Goal: Transaction & Acquisition: Obtain resource

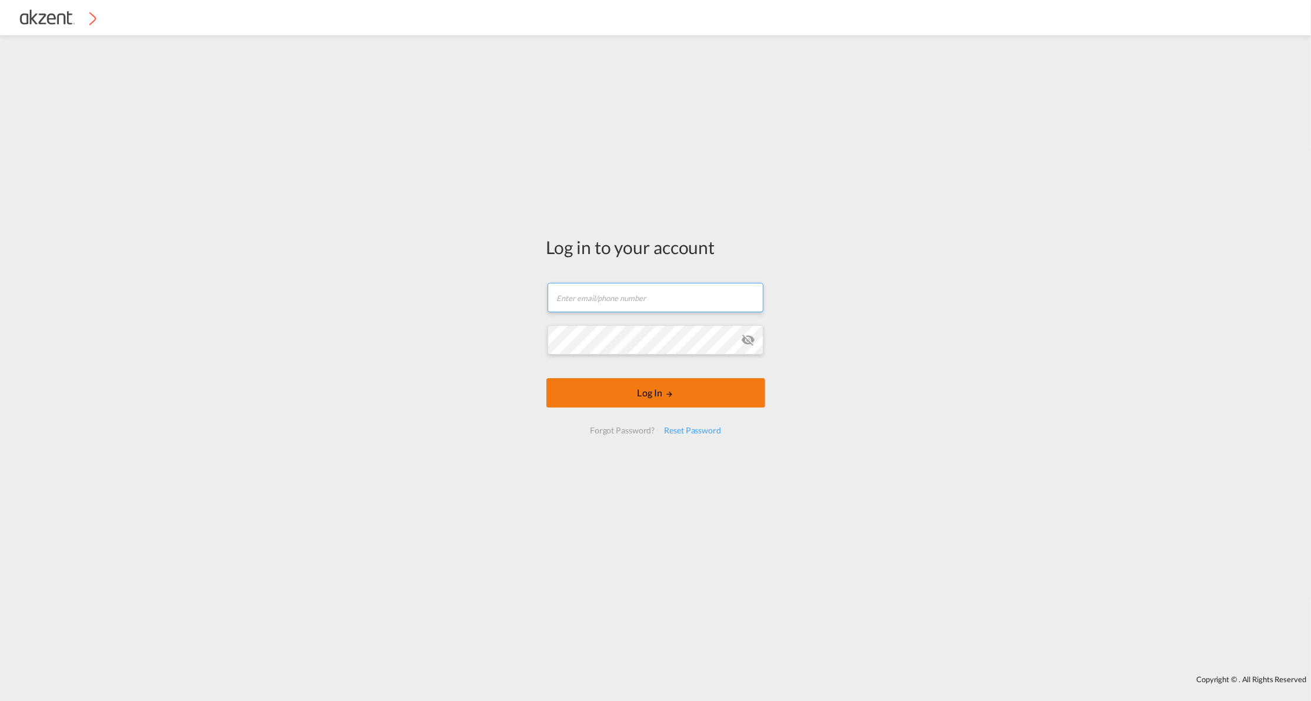
type input "[EMAIL_ADDRESS][DOMAIN_NAME]"
click at [619, 393] on button "Log In" at bounding box center [655, 392] width 219 height 29
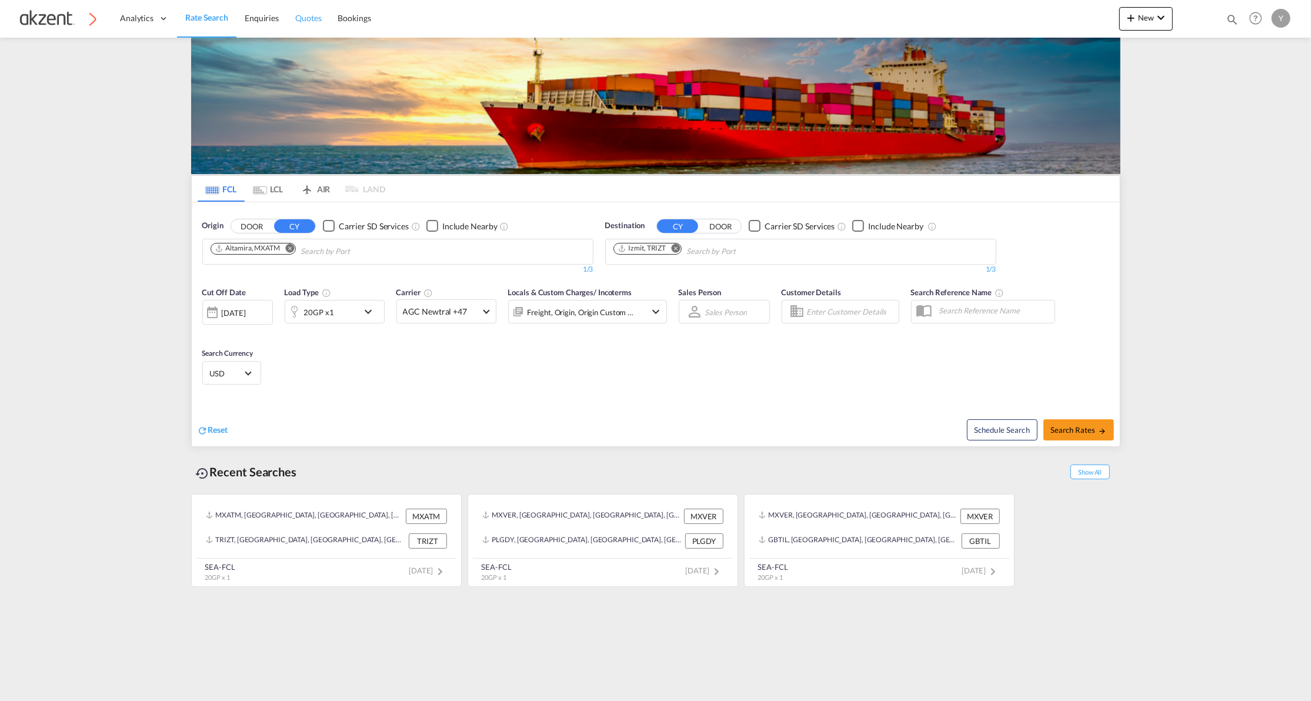
click at [302, 20] on span "Quotes" at bounding box center [308, 18] width 26 height 10
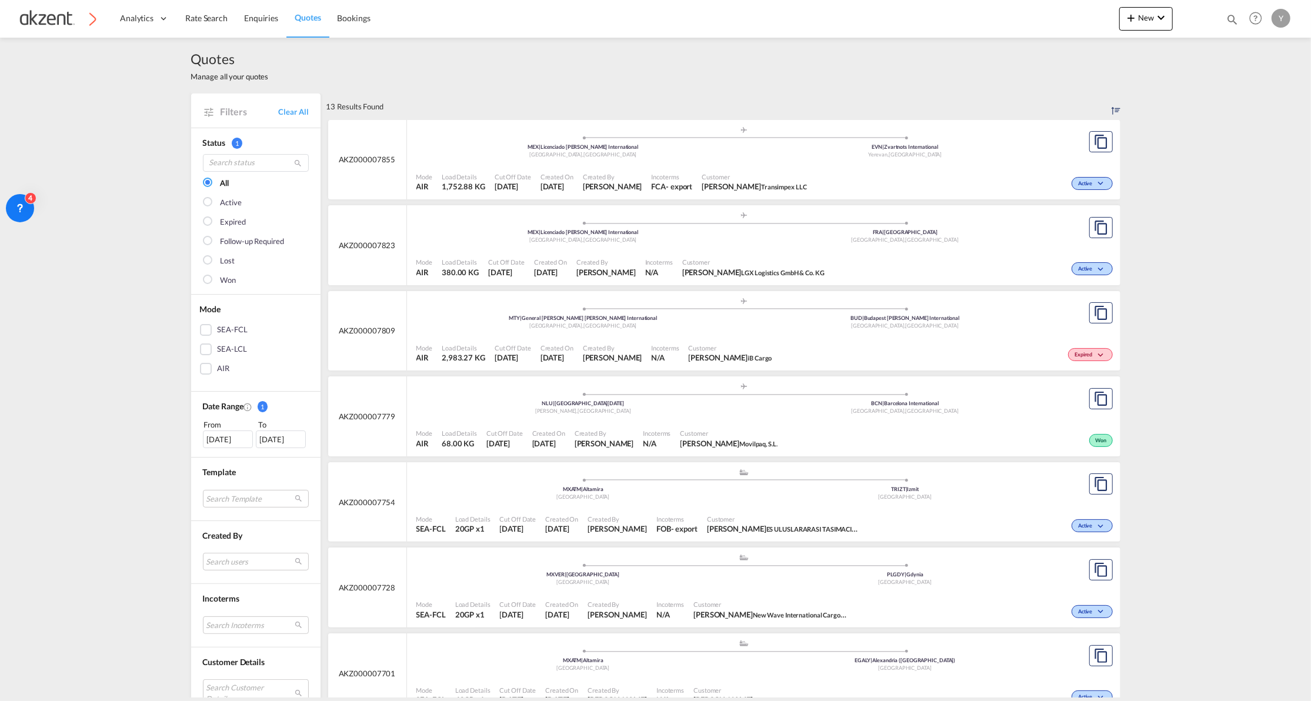
click at [1228, 22] on md-icon "icon-magnify" at bounding box center [1231, 19] width 13 height 13
click at [1055, 14] on select "Bookings Quotes Enquiries" at bounding box center [1045, 19] width 56 height 21
select select "Quotes"
click at [1017, 9] on select "Bookings Quotes Enquiries" at bounding box center [1045, 19] width 56 height 21
click at [1090, 15] on input at bounding box center [1143, 19] width 146 height 21
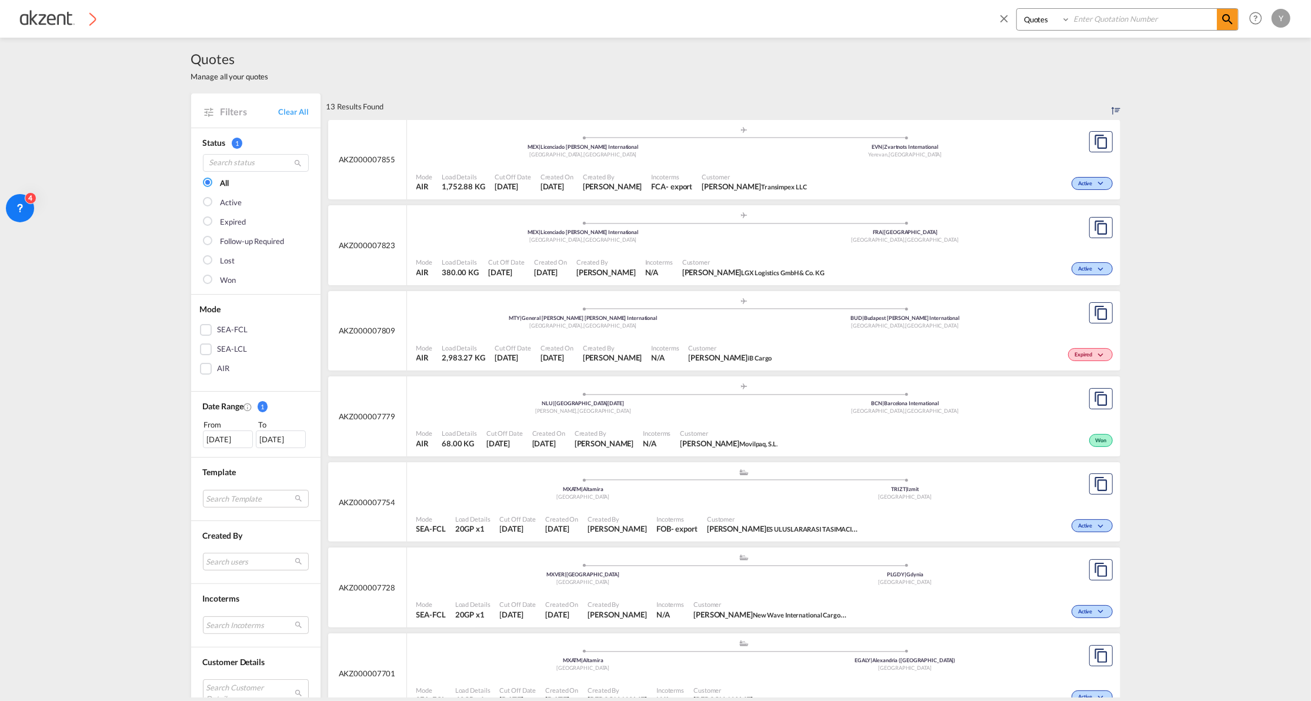
paste input "AKZ000007779"
type input "AKZ000007779"
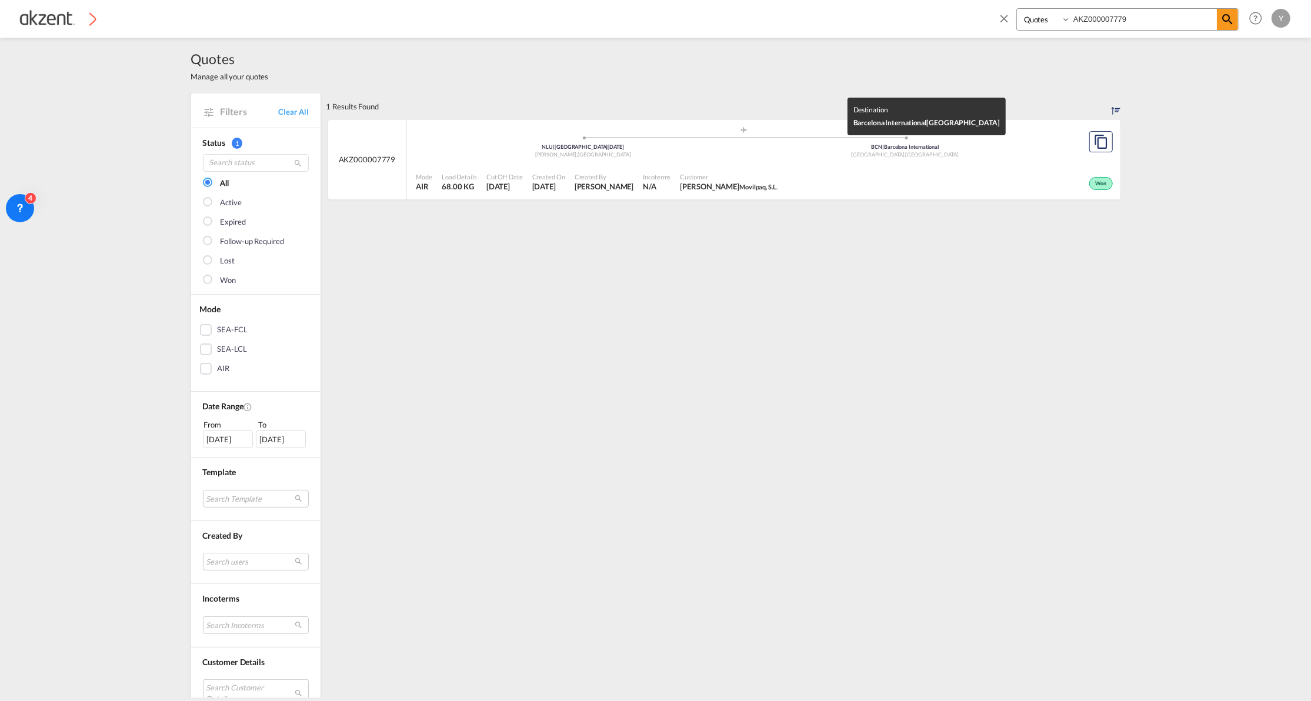
click at [871, 145] on span "BCN | Barcelona International" at bounding box center [904, 146] width 67 height 6
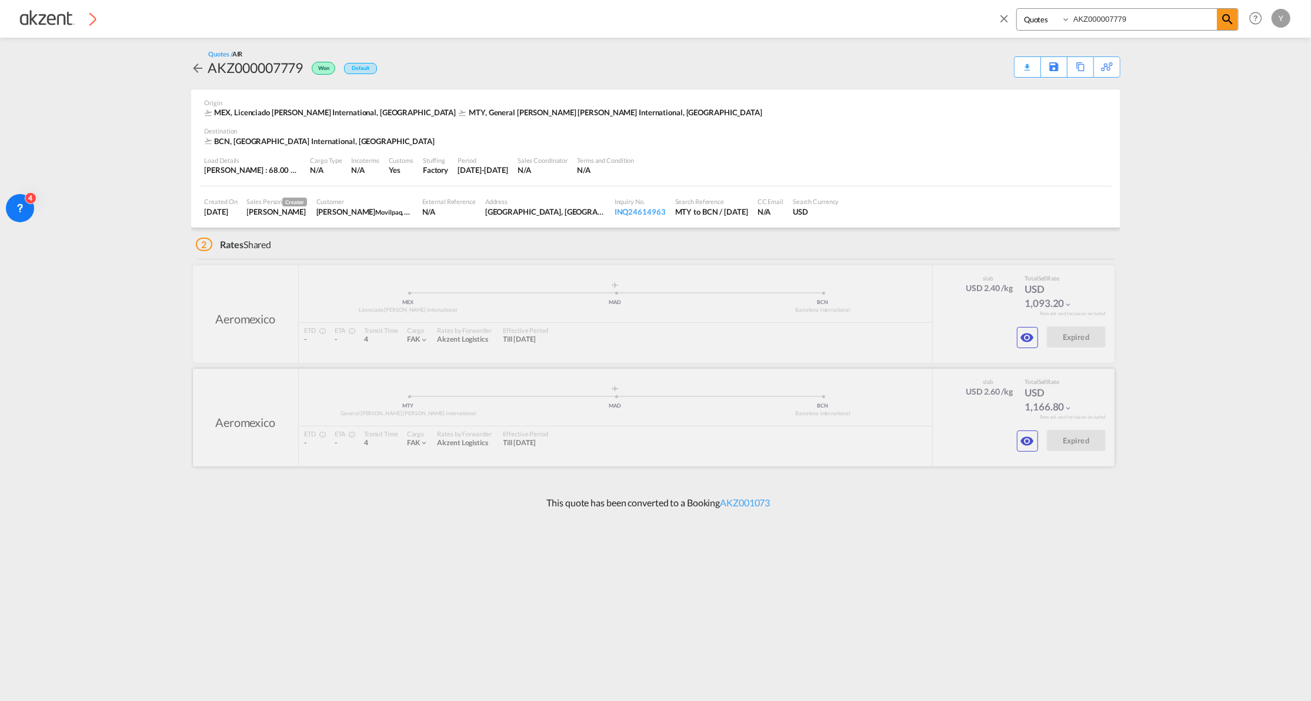
click at [1025, 435] on md-icon "icon-eye" at bounding box center [1027, 441] width 14 height 14
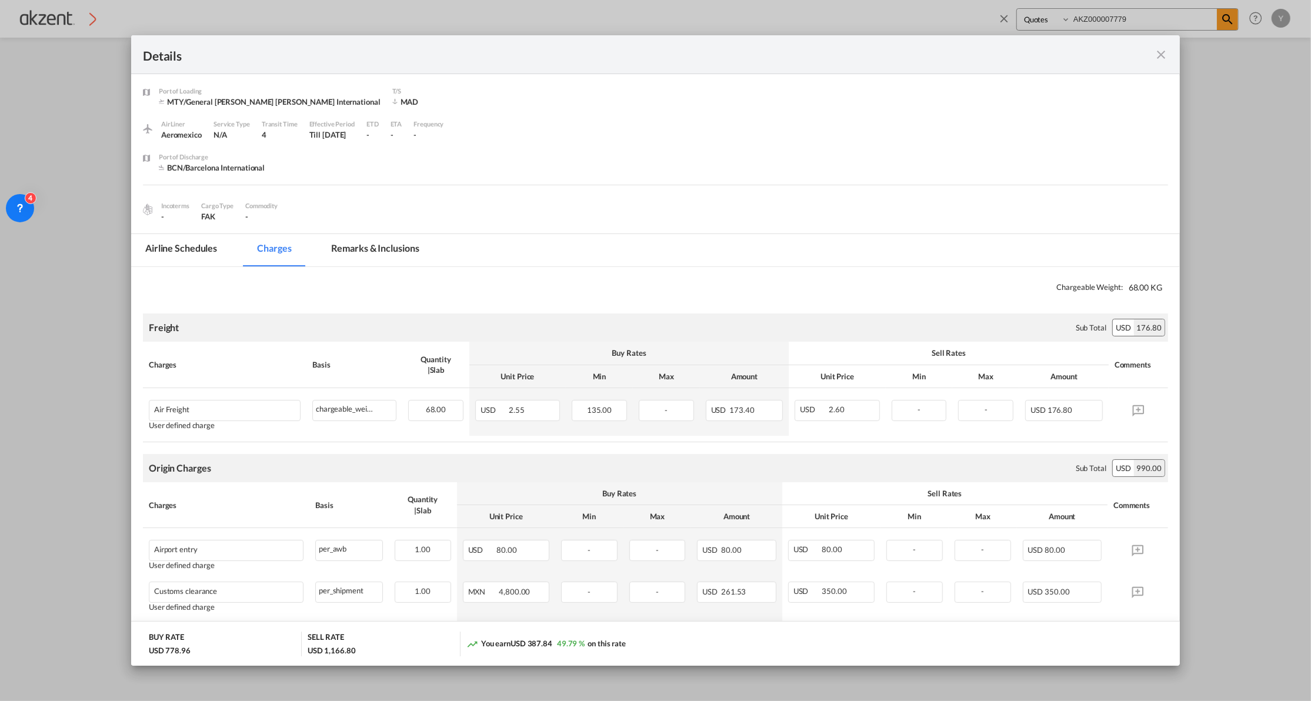
scroll to position [259, 0]
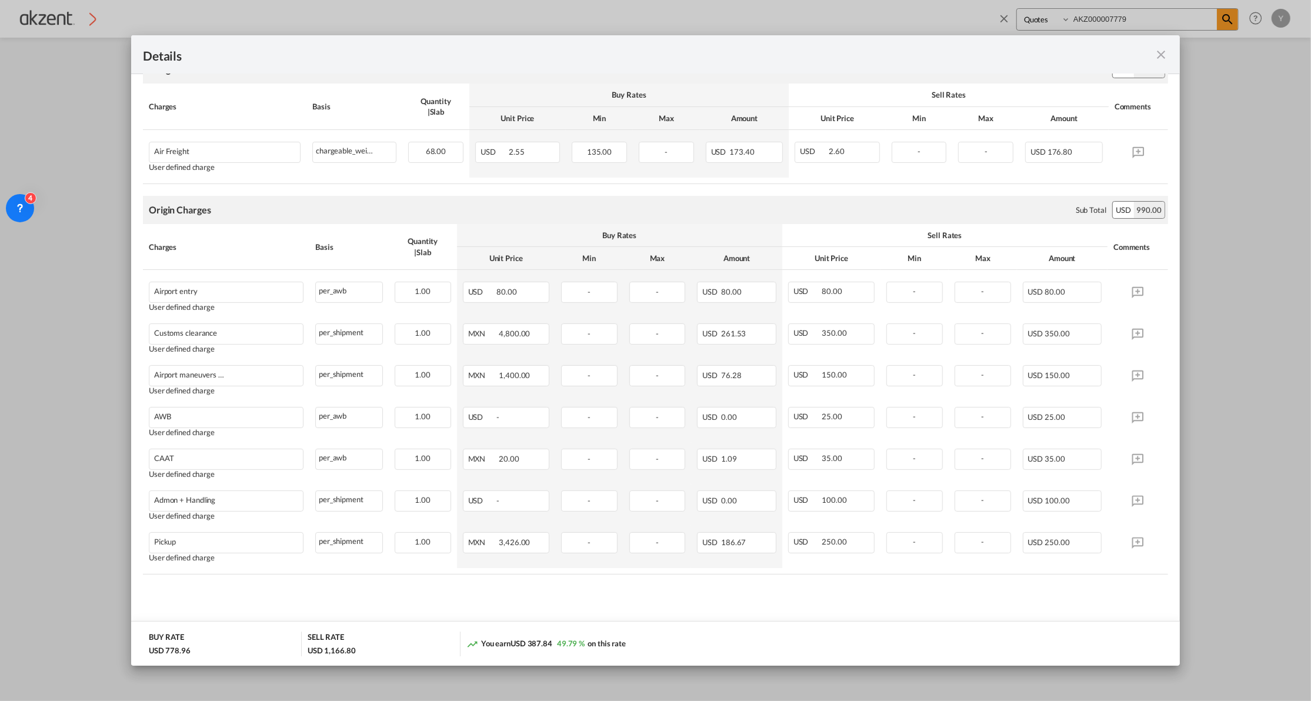
click at [1156, 53] on md-icon "icon-close fg-AAA8AD m-0 cursor" at bounding box center [1161, 55] width 14 height 14
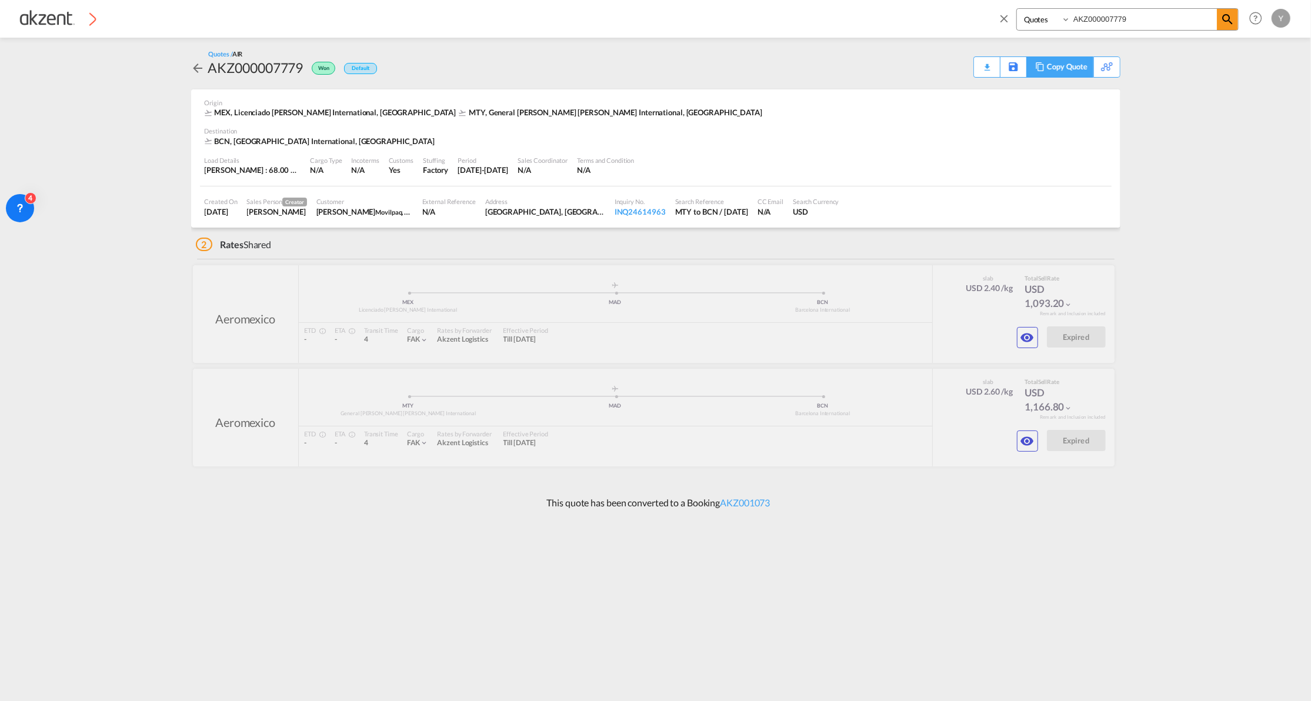
click at [1043, 64] on md-icon at bounding box center [1040, 66] width 14 height 9
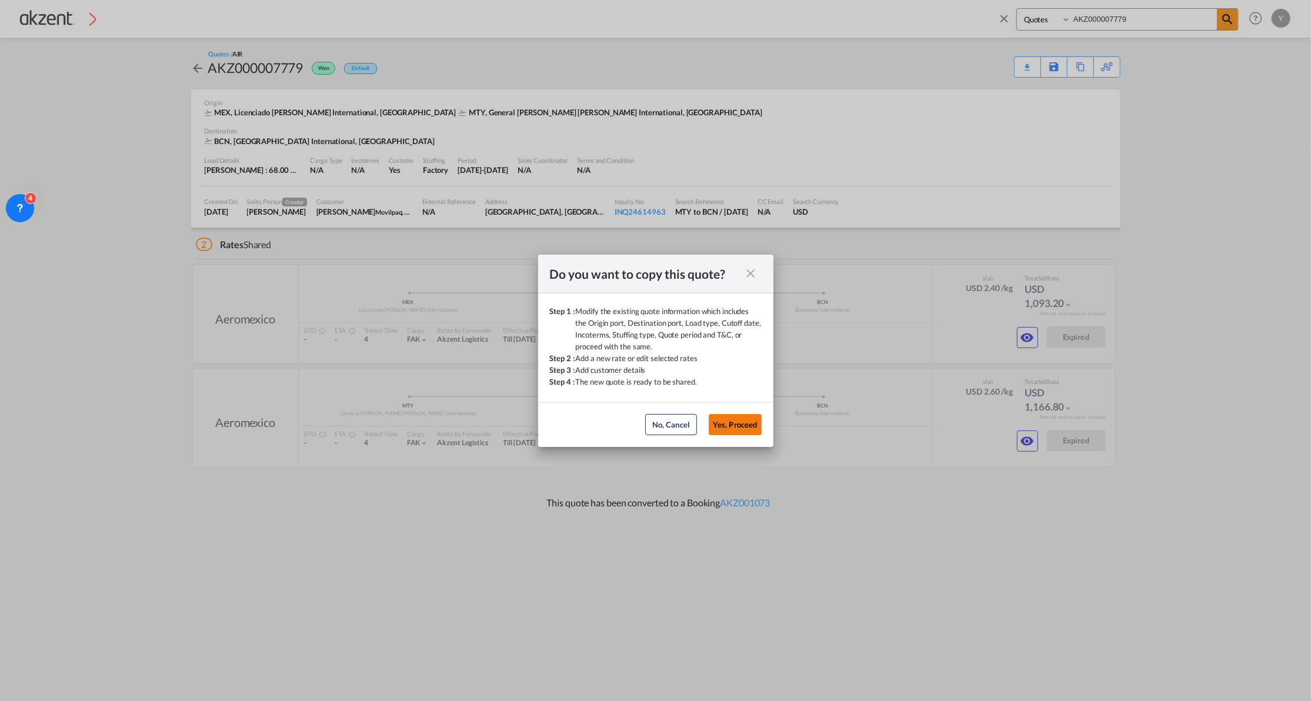
click at [736, 427] on button "Yes, Proceed" at bounding box center [735, 424] width 53 height 21
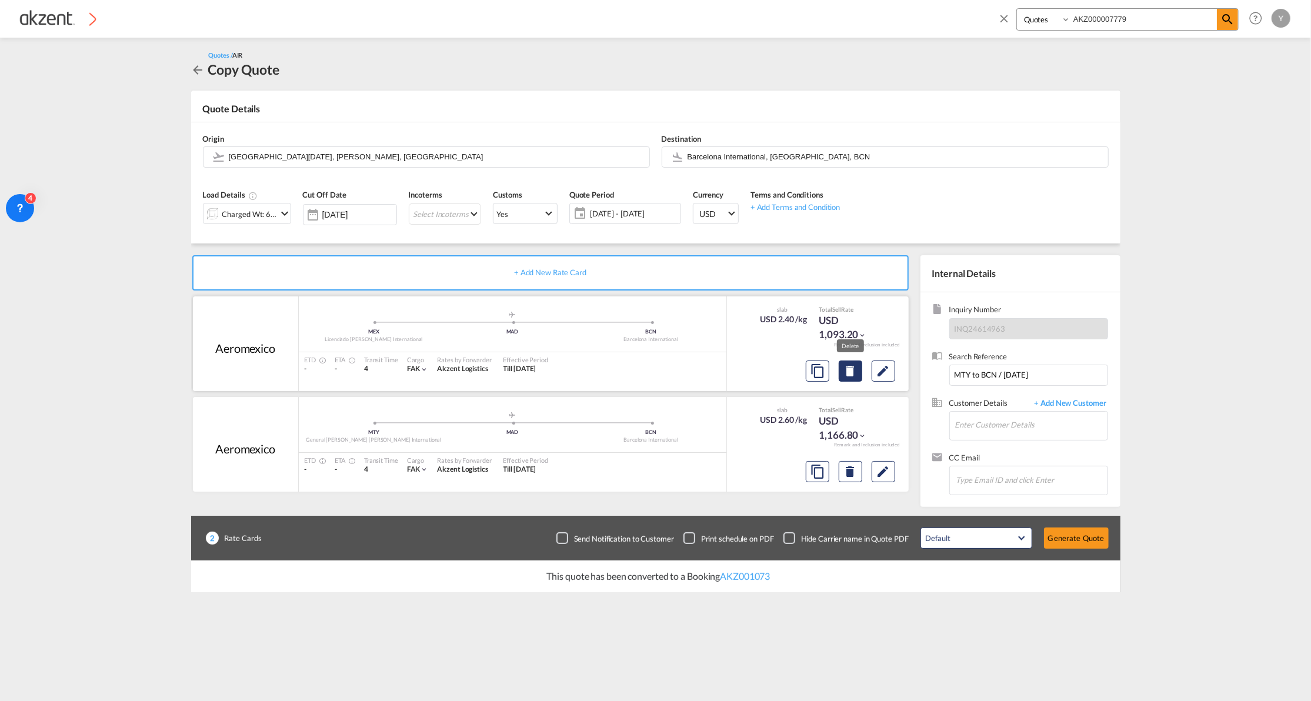
click at [849, 375] on md-icon "Delete" at bounding box center [850, 371] width 14 height 14
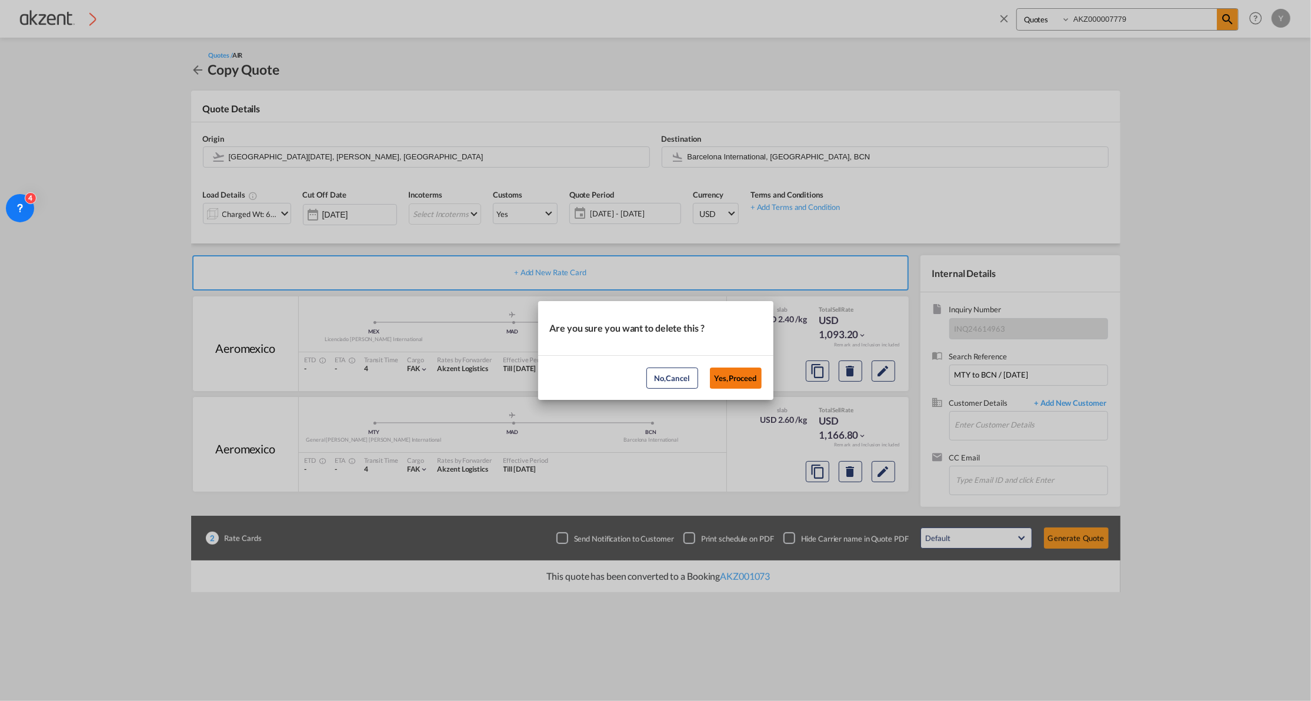
click at [726, 376] on button "Yes,Proceed" at bounding box center [736, 377] width 52 height 21
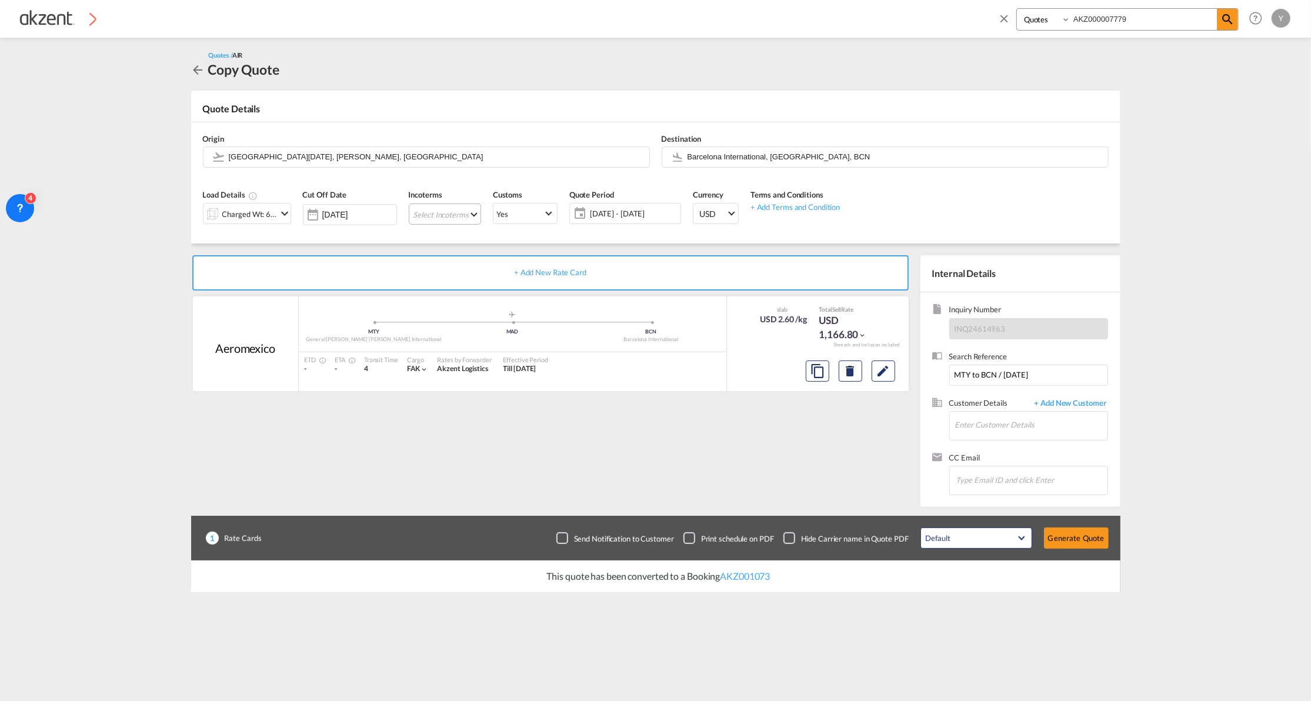
click at [463, 213] on md-select "Select Incoterms DPU - import Delivery at Place Unloaded FOB - import Free on B…" at bounding box center [445, 213] width 72 height 21
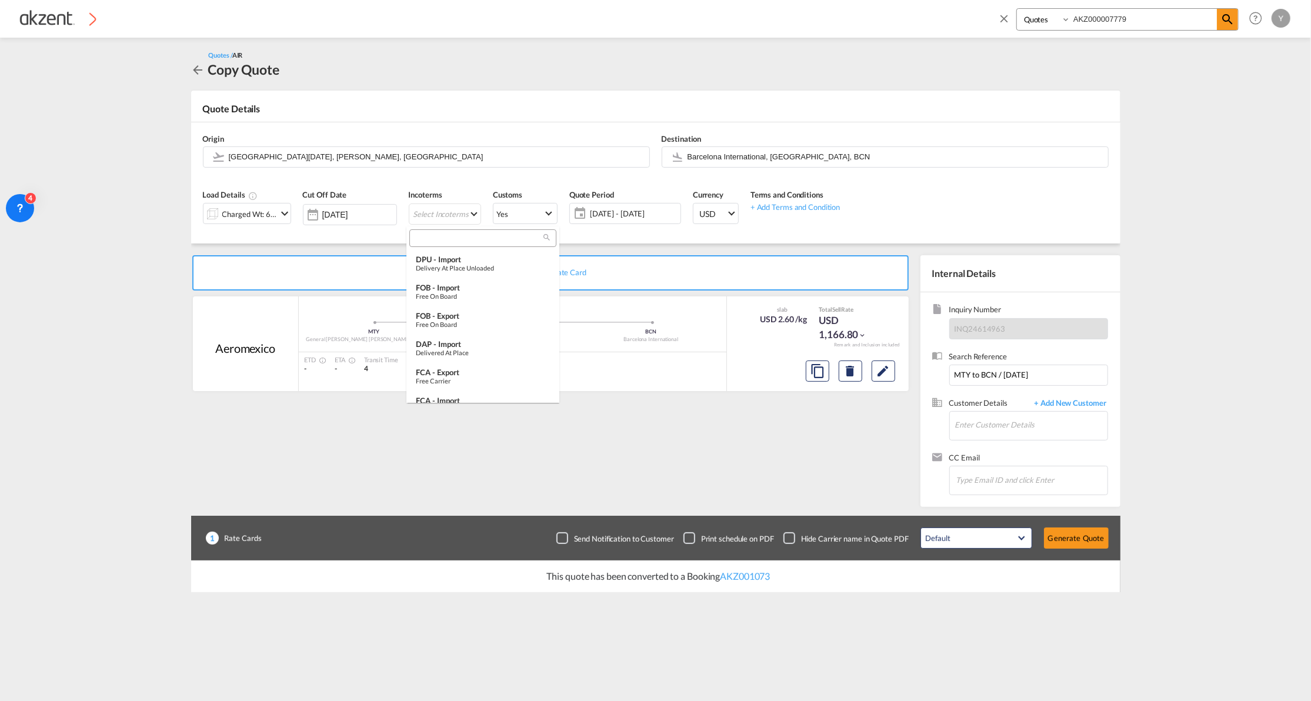
click at [677, 452] on md-backdrop at bounding box center [655, 350] width 1311 height 701
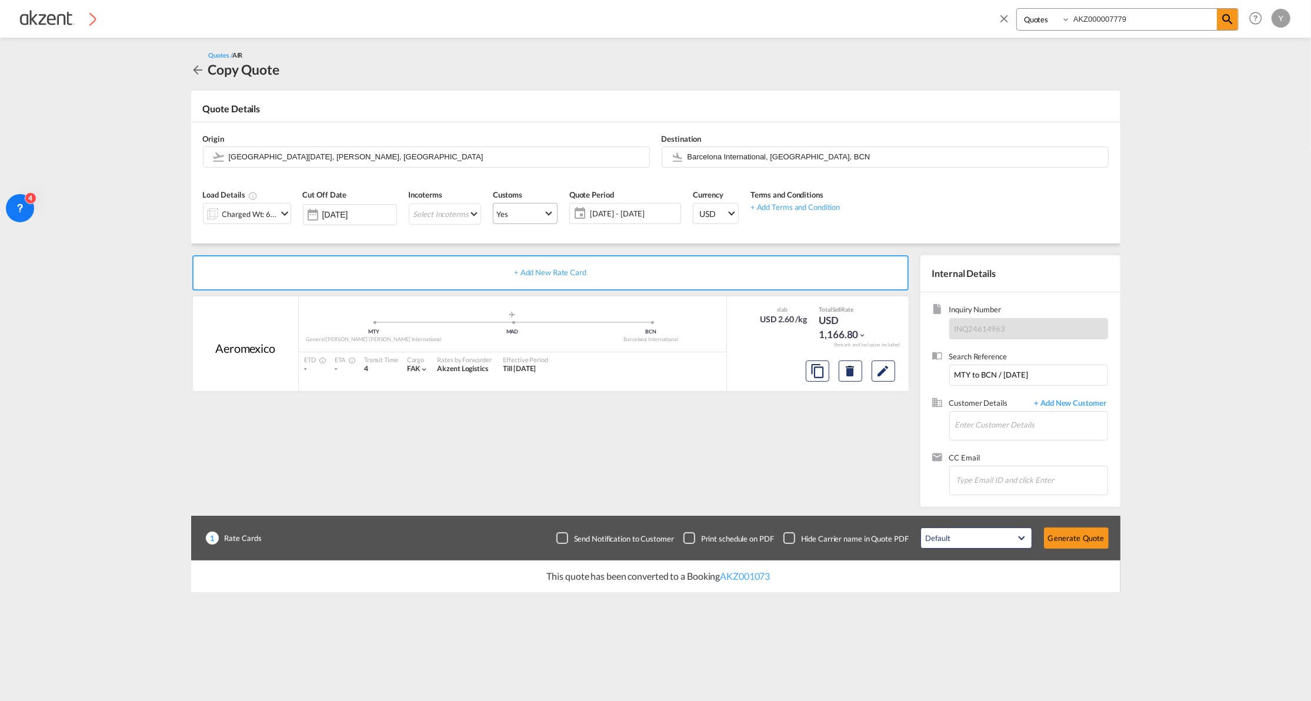
click at [542, 214] on md-select-value "Yes" at bounding box center [525, 213] width 64 height 16
click at [511, 247] on md-option "No" at bounding box center [523, 242] width 82 height 28
click at [633, 455] on div "+ Add New Rate Card Aeromexico added by you .a{fill:#aaa8ad;} .a{fill:#aaa8ad;}…" at bounding box center [552, 378] width 723 height 246
click at [280, 212] on md-icon "icon-chevron-down" at bounding box center [285, 213] width 14 height 14
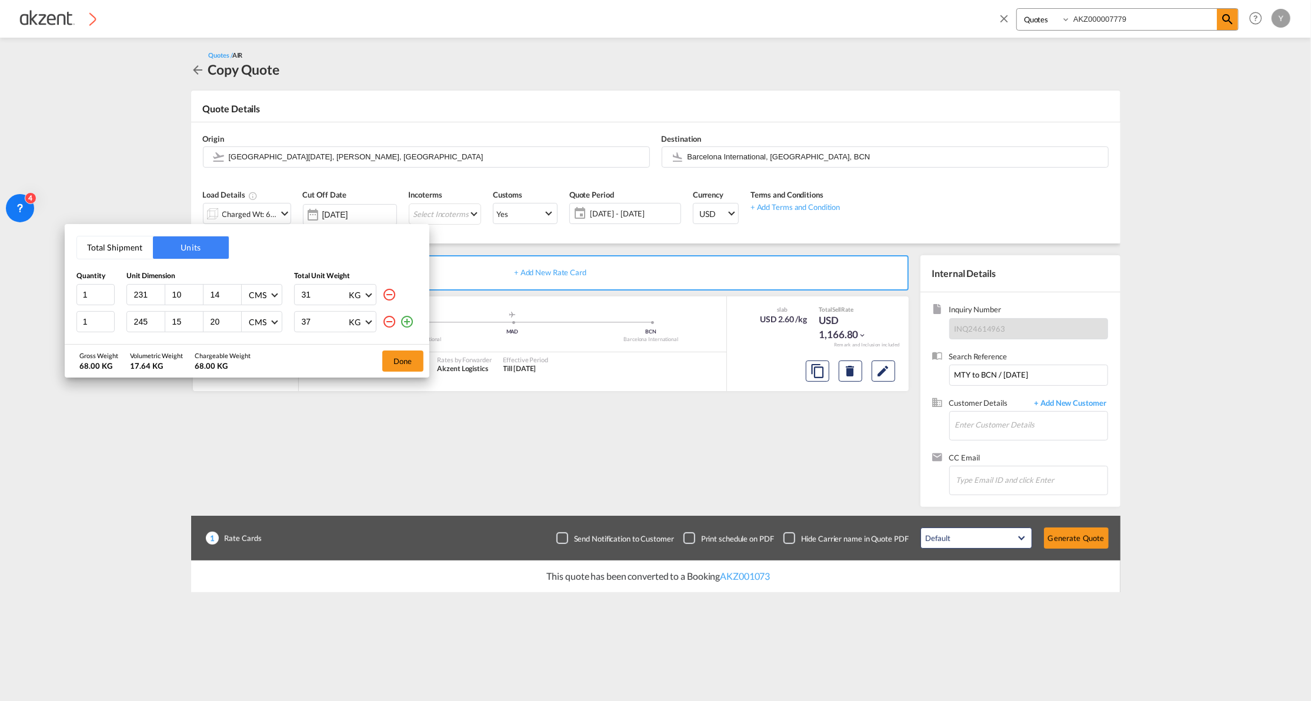
click at [504, 436] on div "Total Shipment Units Quantity Unit Dimension Total Unit Weight 1 231 10 14 CMS …" at bounding box center [655, 350] width 1311 height 701
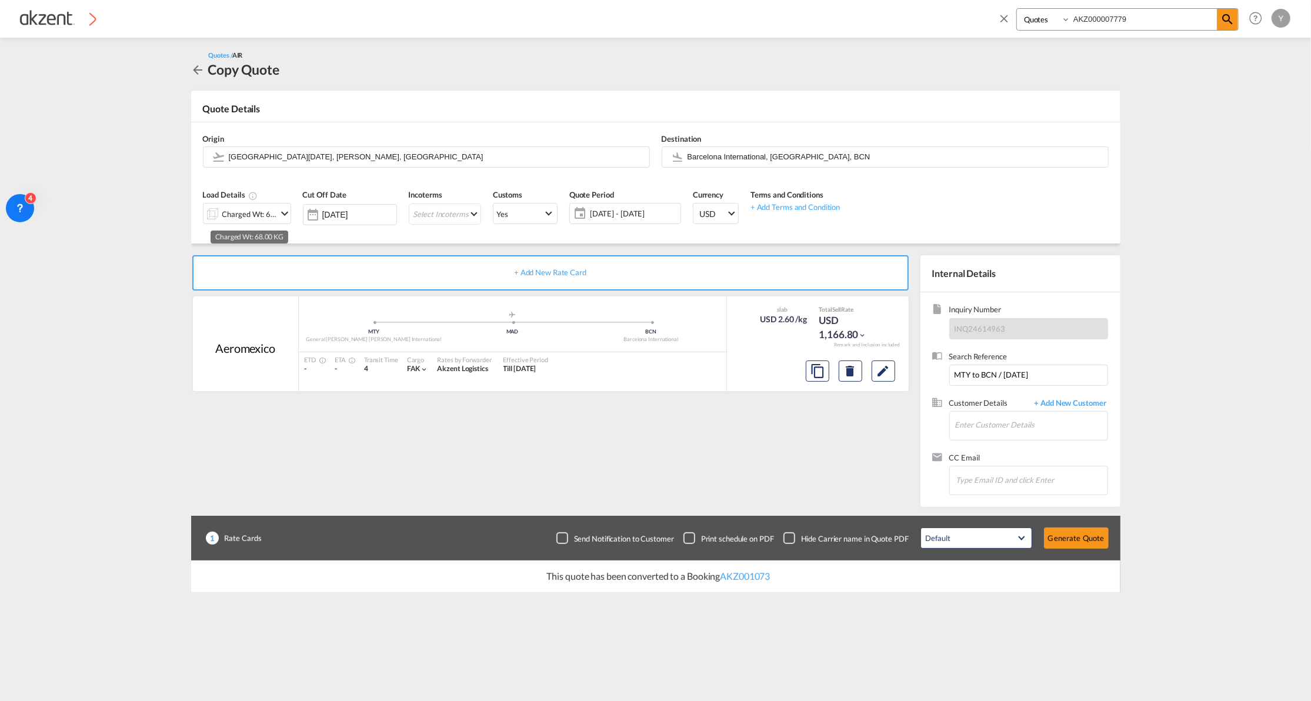
click at [257, 216] on div "Charged Wt: 68.00 KG" at bounding box center [249, 214] width 55 height 16
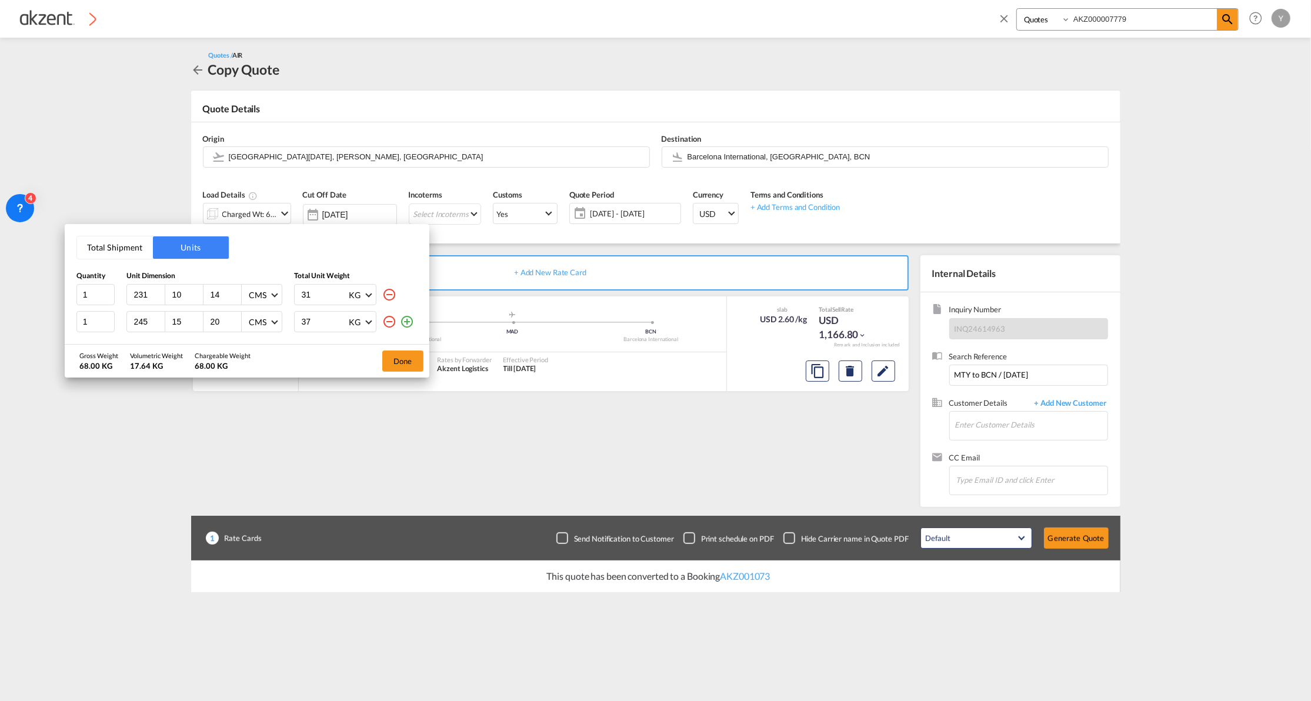
click at [330, 464] on div "Total Shipment Units Quantity Unit Dimension Total Unit Weight 1 231 10 14 CMS …" at bounding box center [655, 350] width 1311 height 701
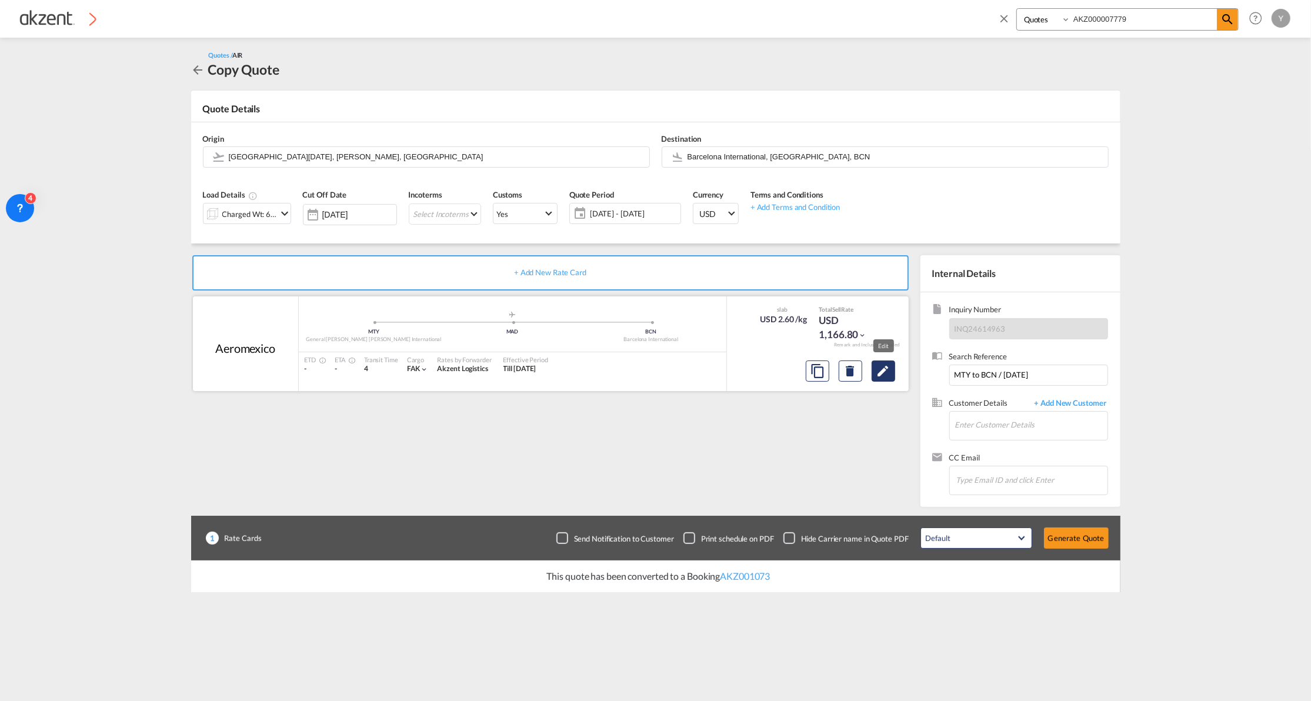
click at [878, 363] on button "Edit" at bounding box center [883, 370] width 24 height 21
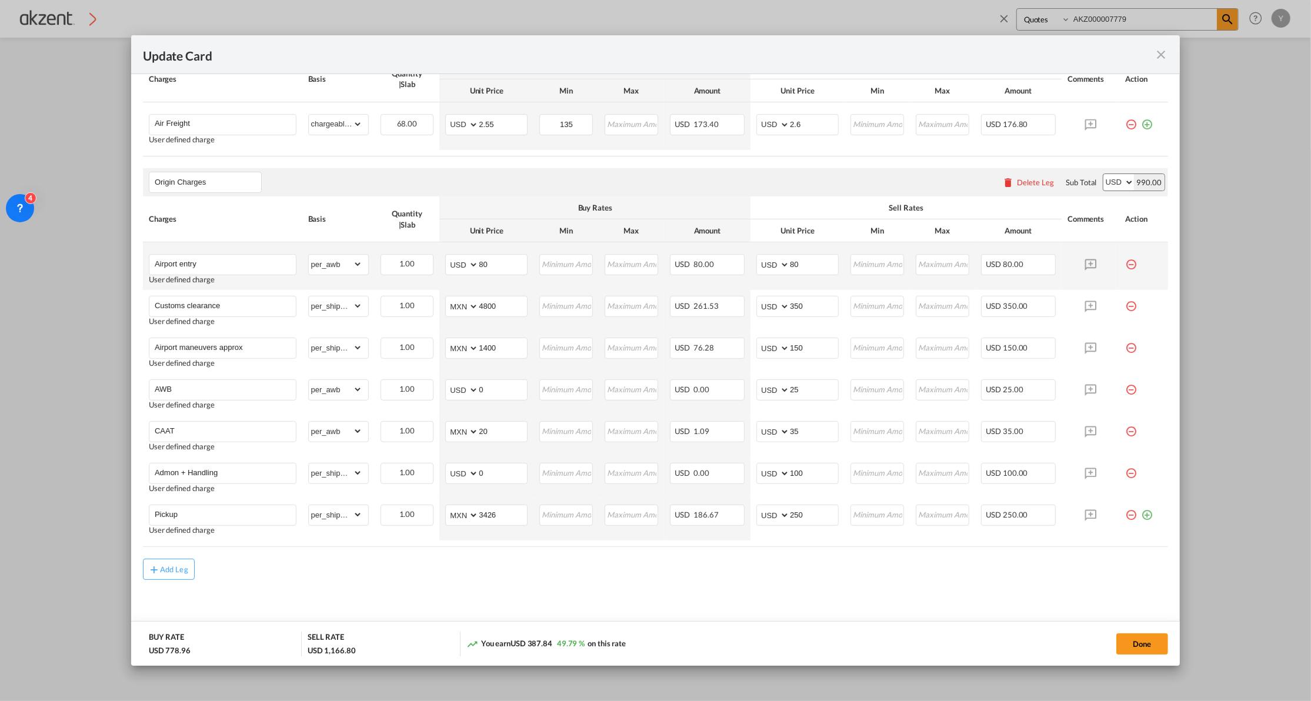
scroll to position [330, 0]
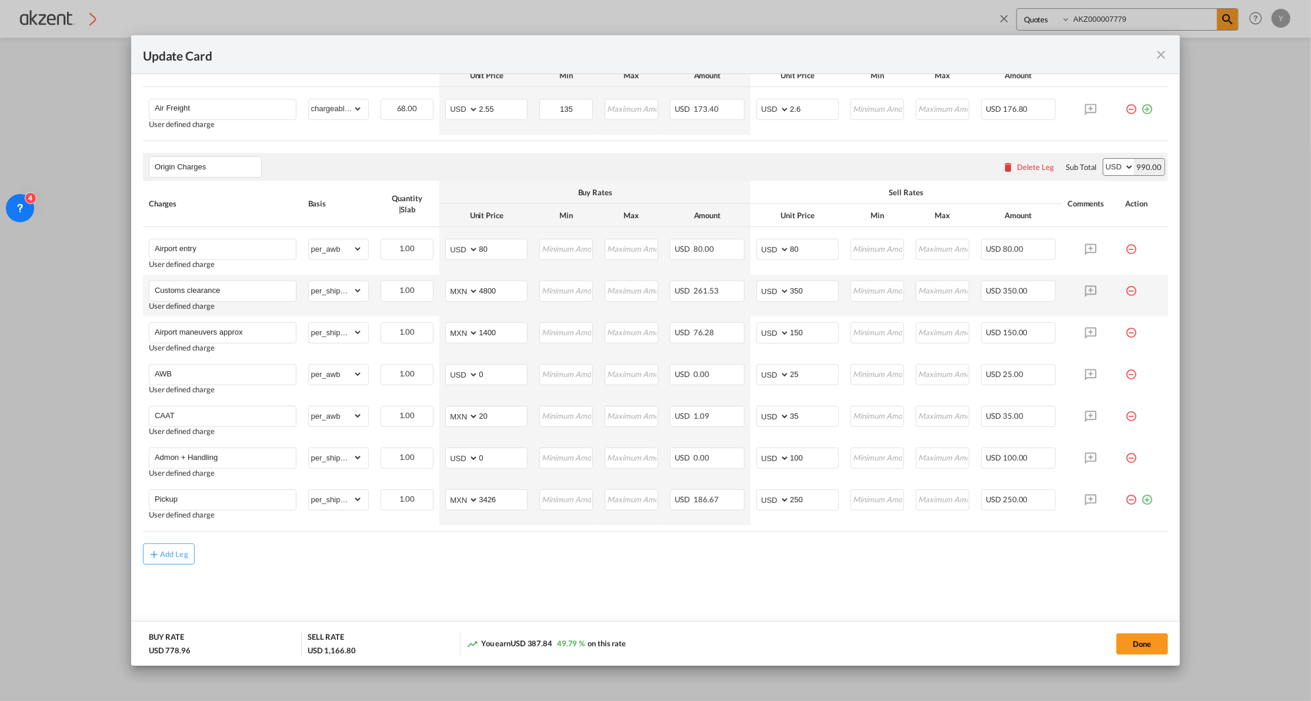
click at [1125, 290] on md-icon "icon-minus-circle-outline red-400-fg pt-7" at bounding box center [1131, 286] width 12 height 12
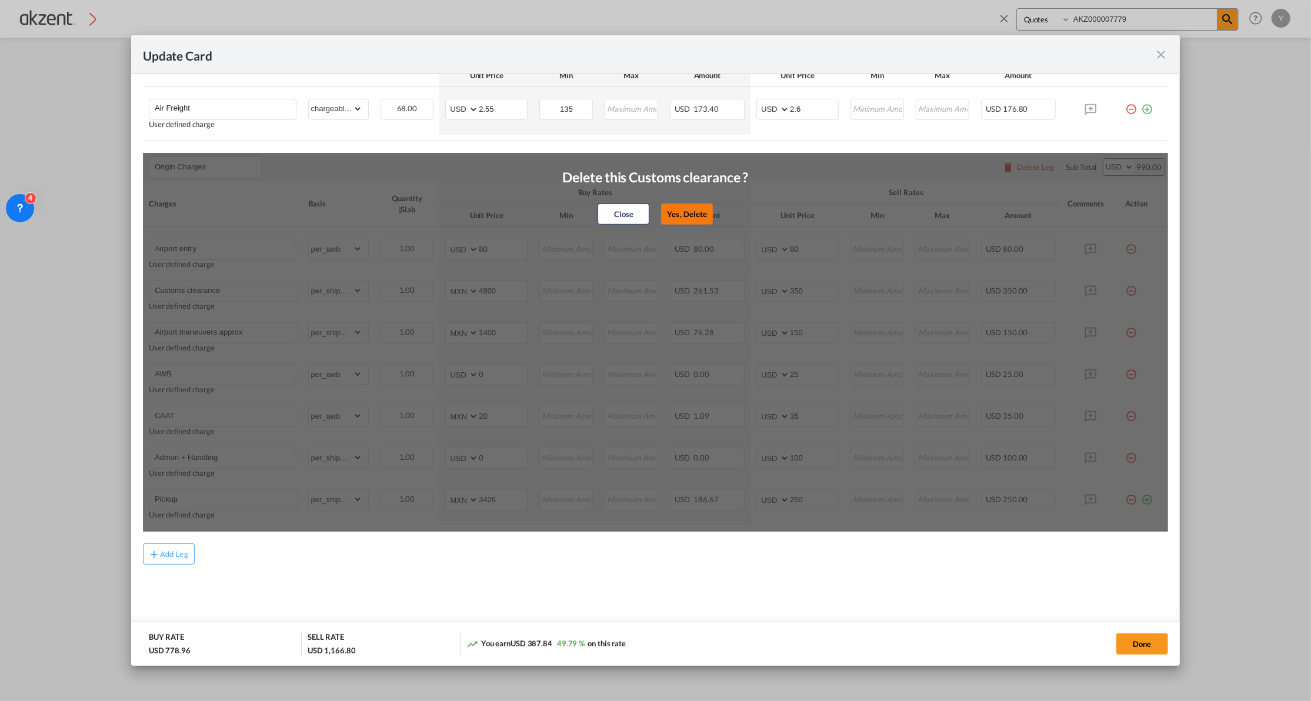
click at [696, 211] on button "Yes, Delete" at bounding box center [687, 213] width 52 height 21
type input "Airport maneuvers approx"
type input "1400"
type input "150"
type input "AWB"
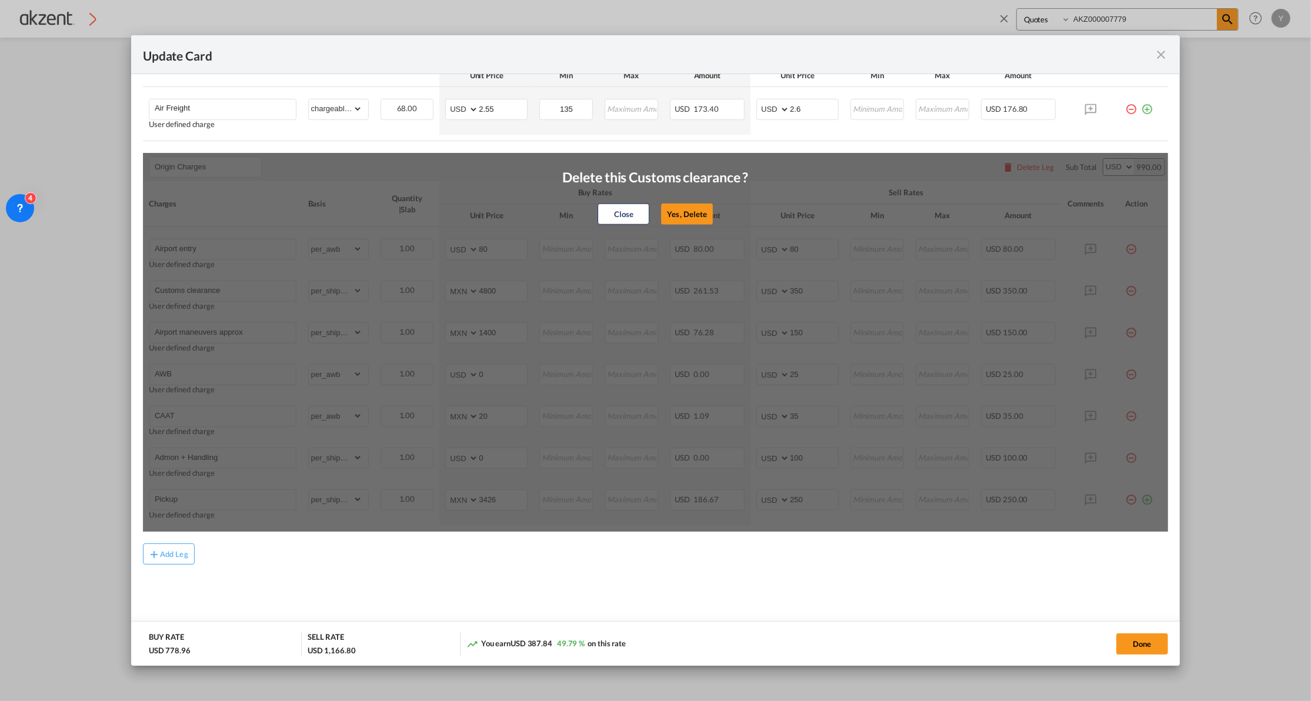
select select "per_awb"
select select "string:USD"
type input "0"
type input "25"
type input "CAAT"
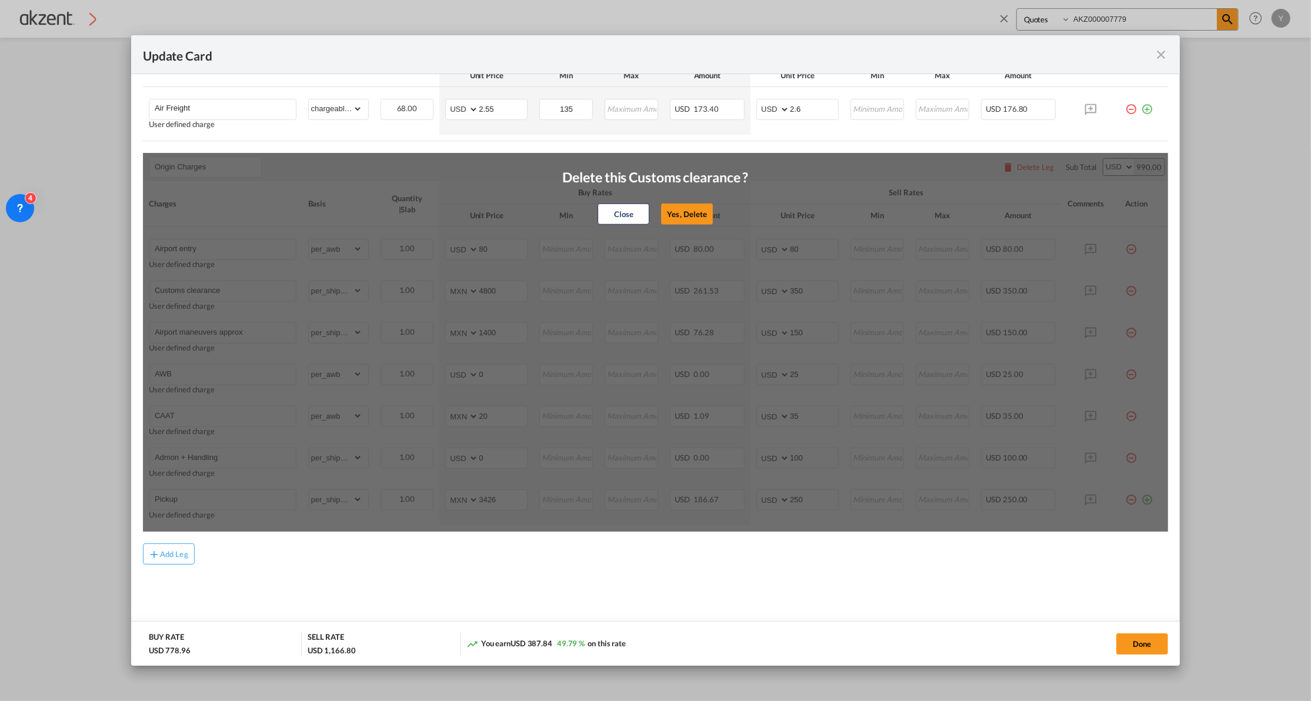
select select "string:MXN"
type input "20"
type input "35"
type input "Admon + Handling"
select select "per_shipment"
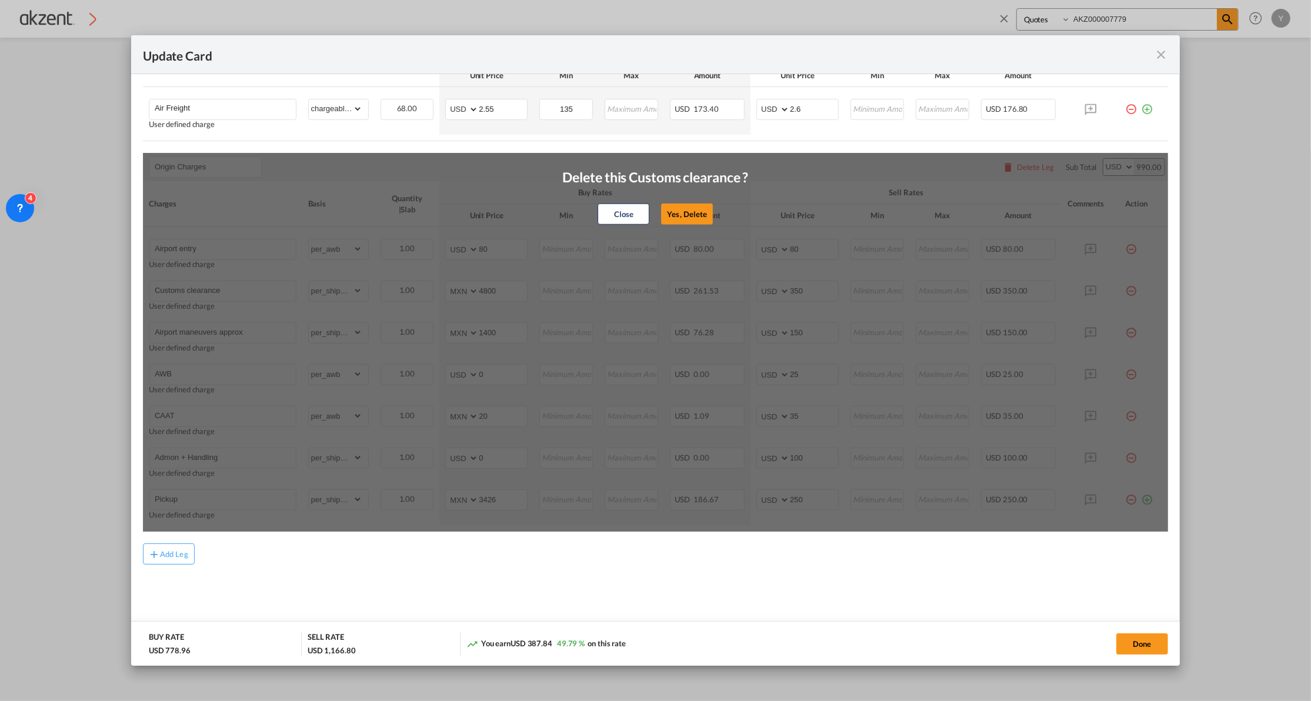
select select "string:USD"
type input "0"
type input "100"
type input "Pickup"
select select "string:MXN"
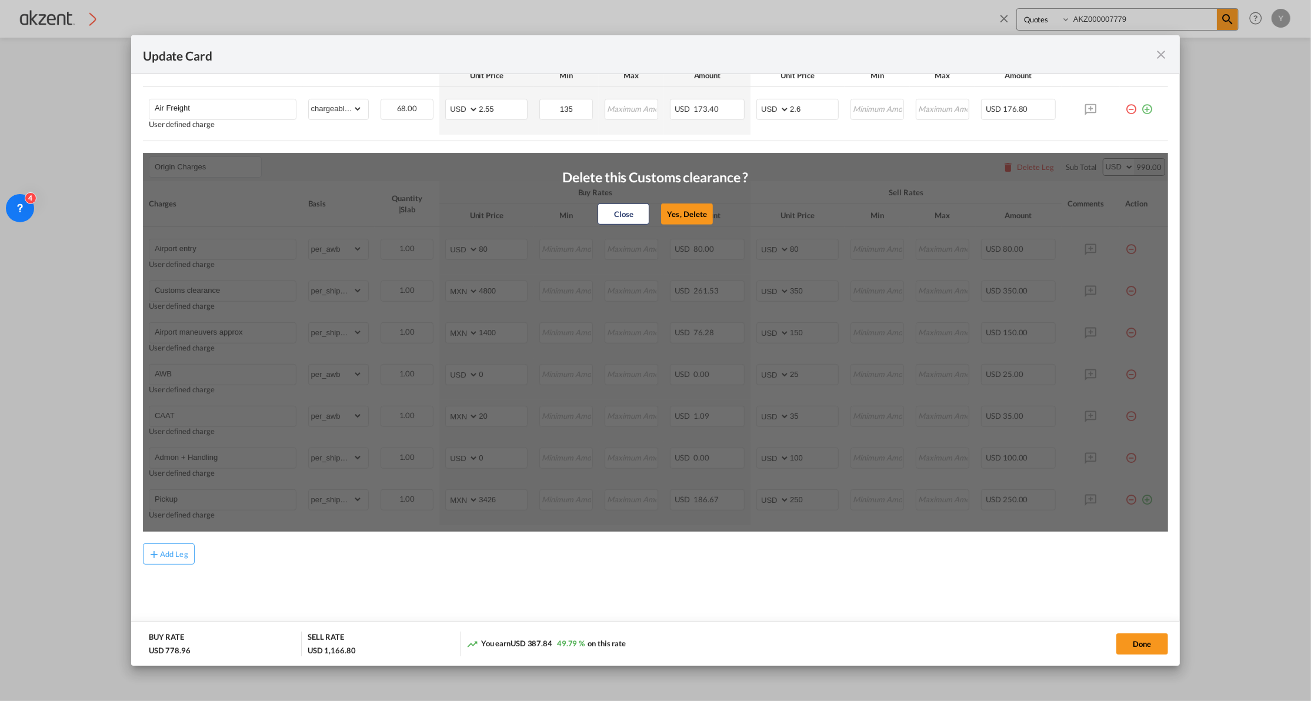
type input "3426"
type input "250"
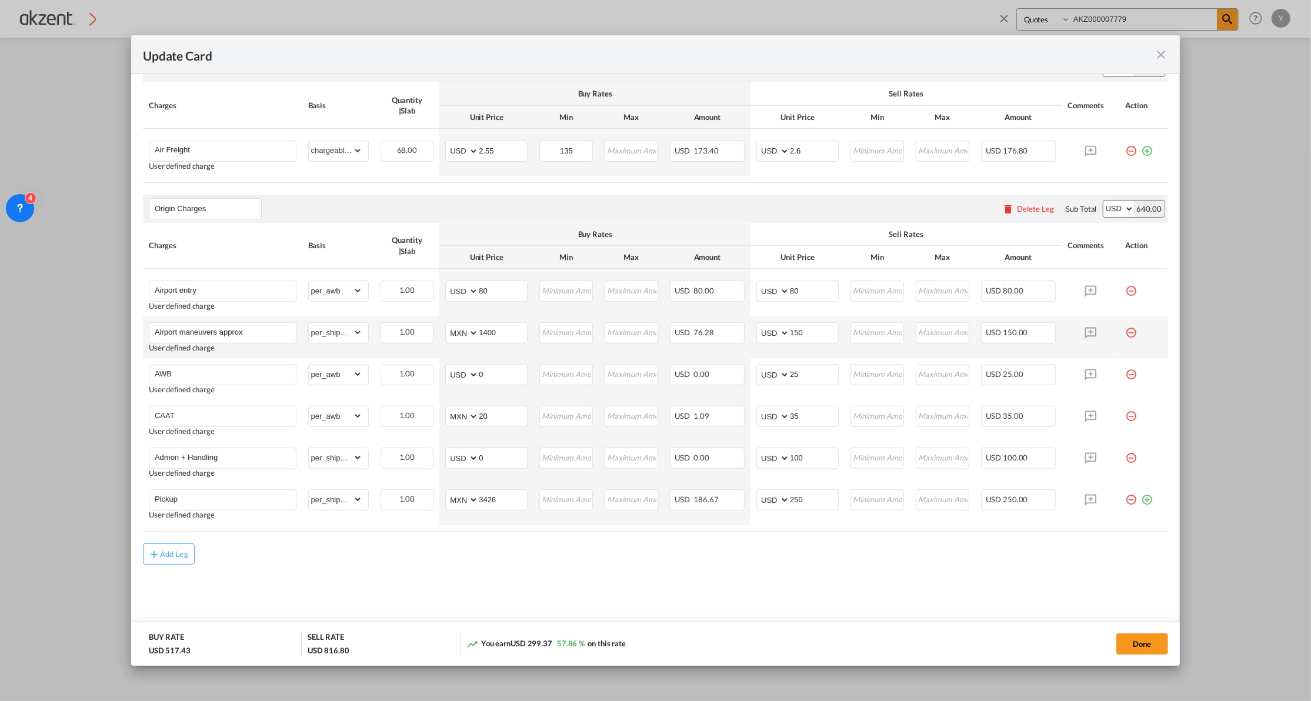
click at [1125, 334] on md-icon "icon-minus-circle-outline red-400-fg pt-7" at bounding box center [1131, 328] width 12 height 12
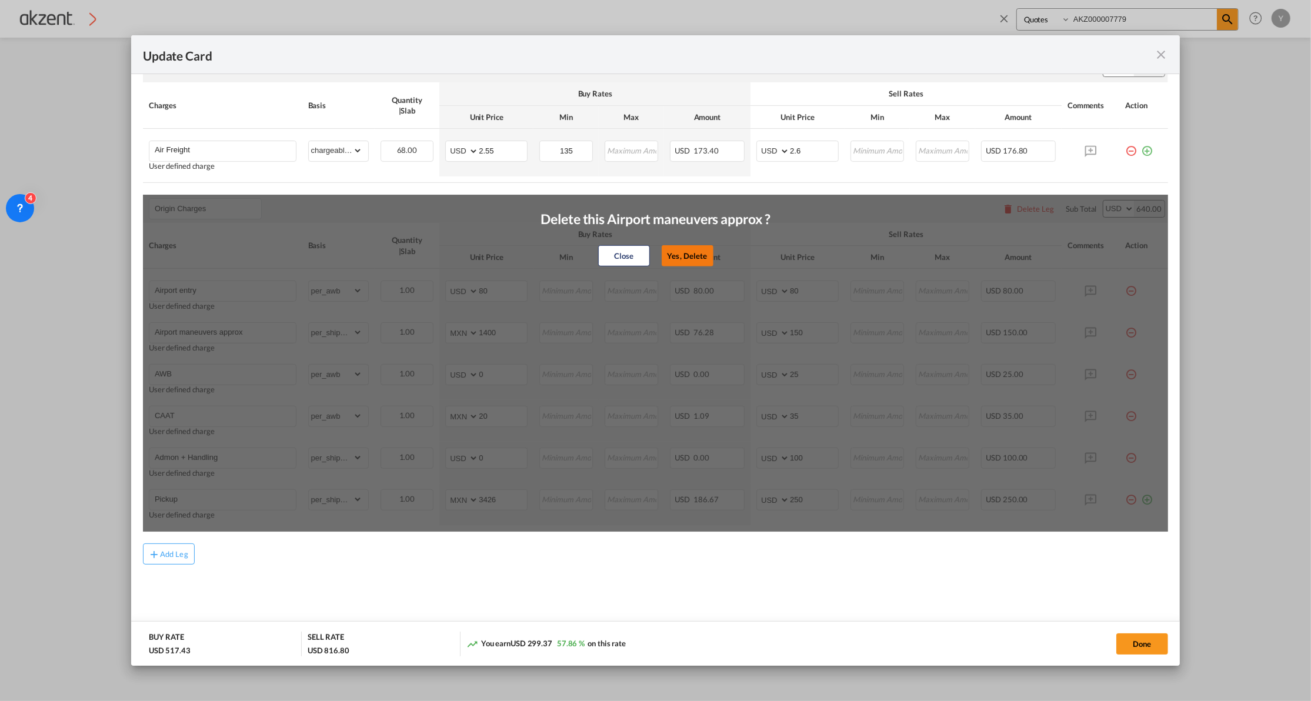
click at [673, 249] on button "Yes, Delete" at bounding box center [687, 255] width 52 height 21
type input "AWB"
select select "per_awb"
select select "string:USD"
type input "0"
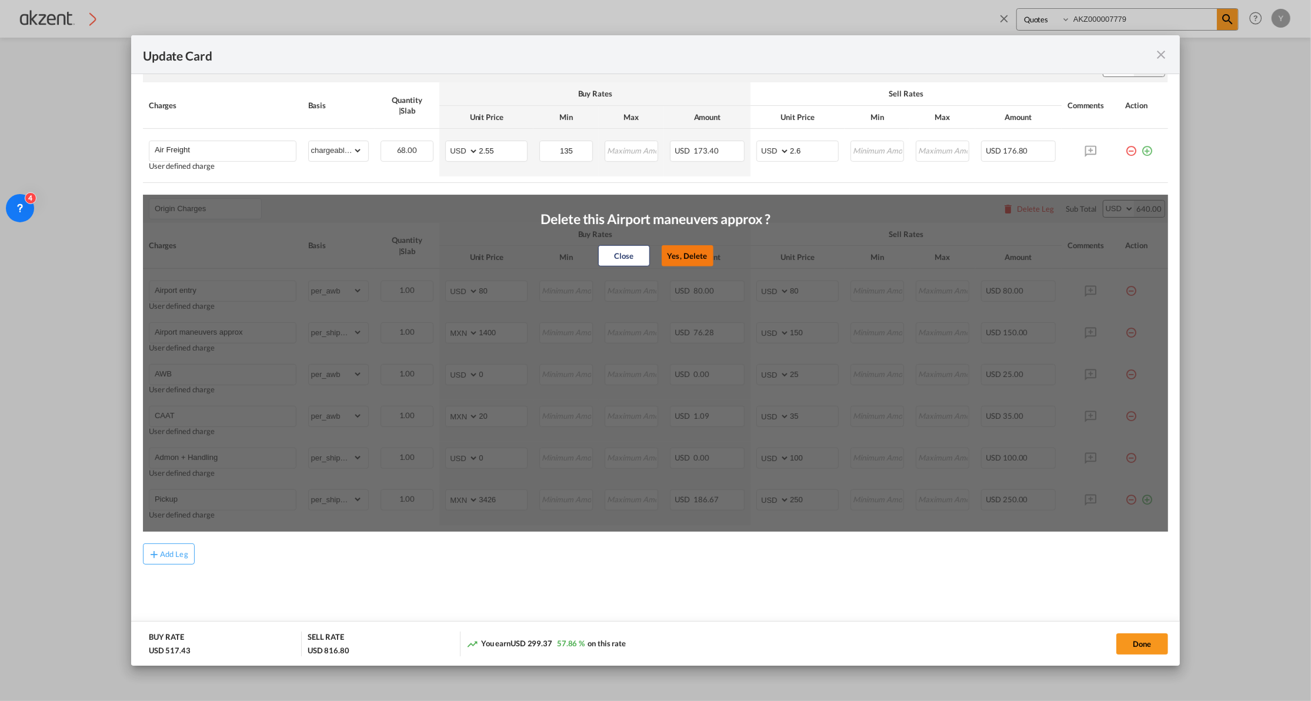
type input "25"
type input "CAAT"
select select "string:MXN"
type input "20"
type input "35"
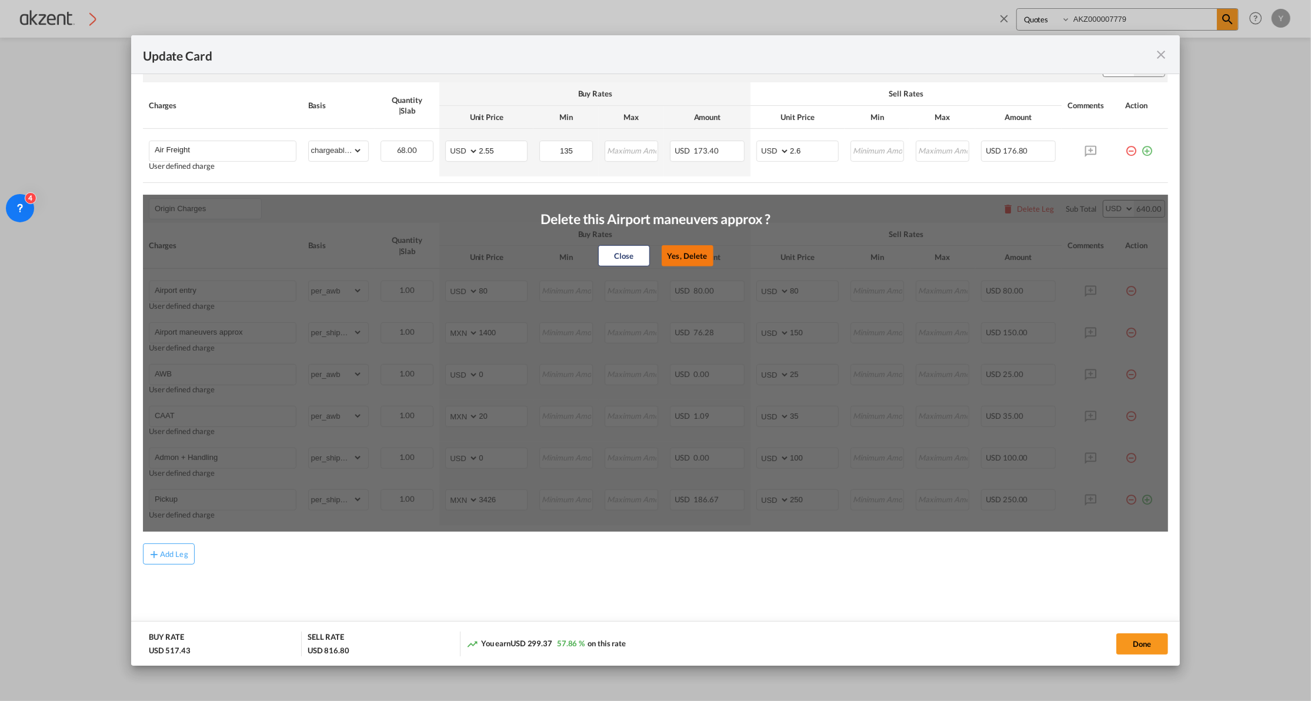
type input "Admon + Handling"
select select "per_shipment"
select select "string:USD"
type input "0"
type input "100"
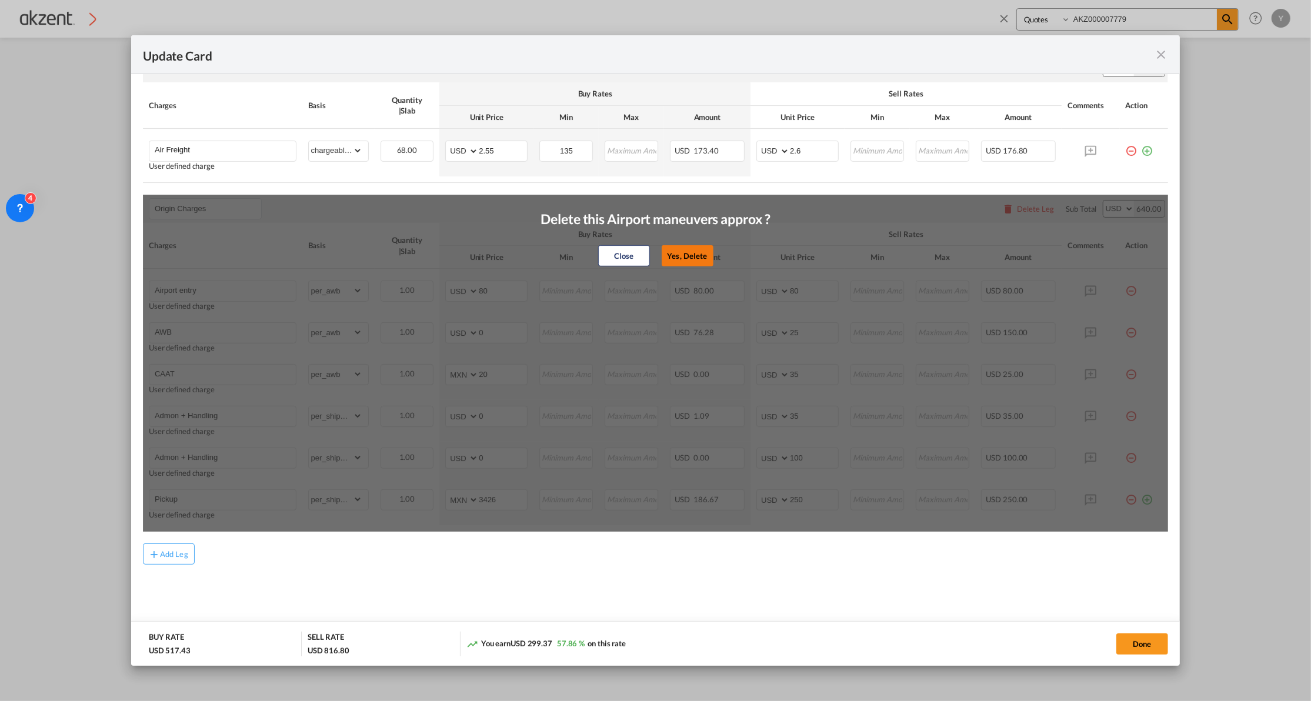
type input "Pickup"
select select "string:MXN"
type input "3426"
type input "250"
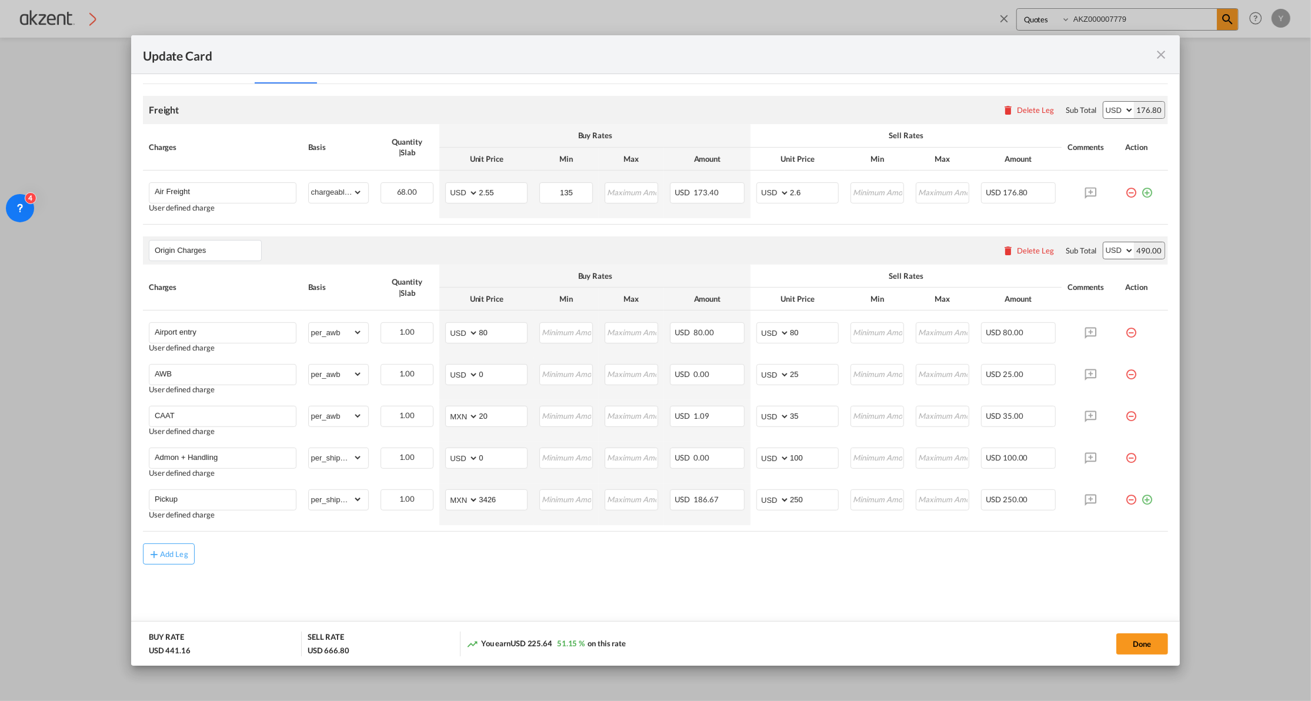
scroll to position [11, 0]
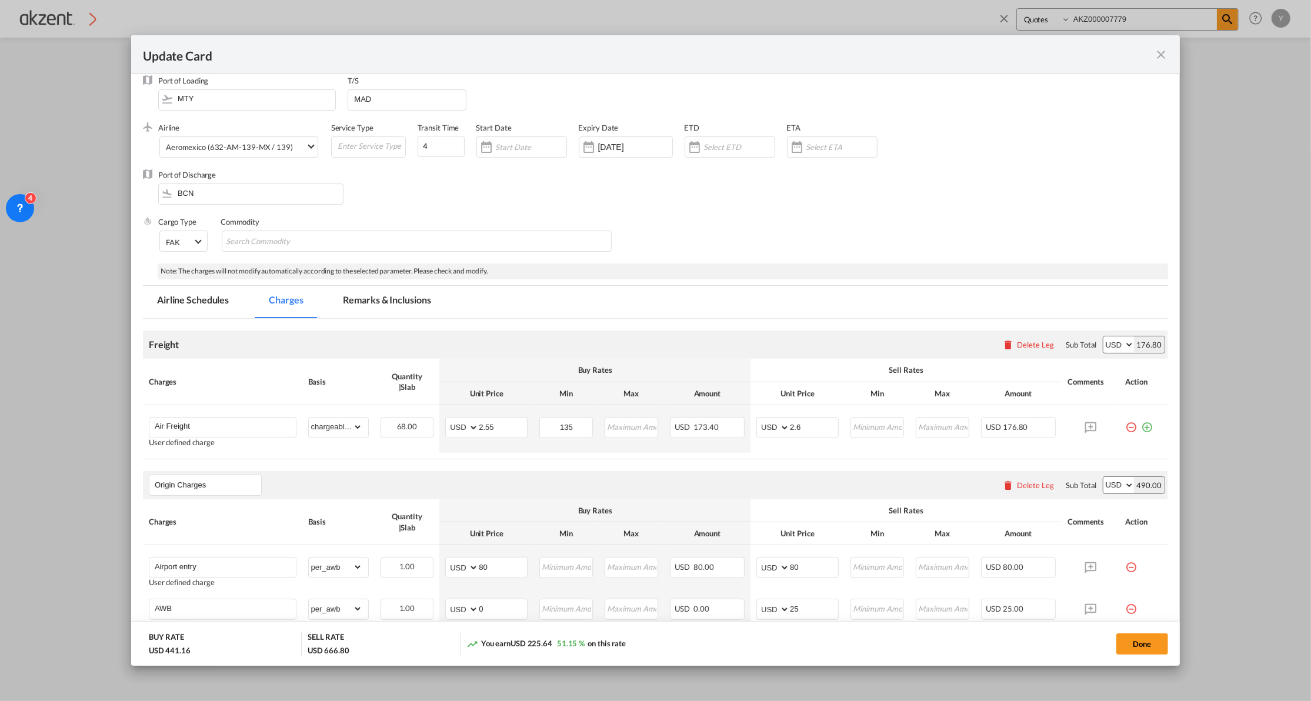
click at [393, 309] on md-tab-item "Remarks & Inclusions" at bounding box center [387, 302] width 116 height 32
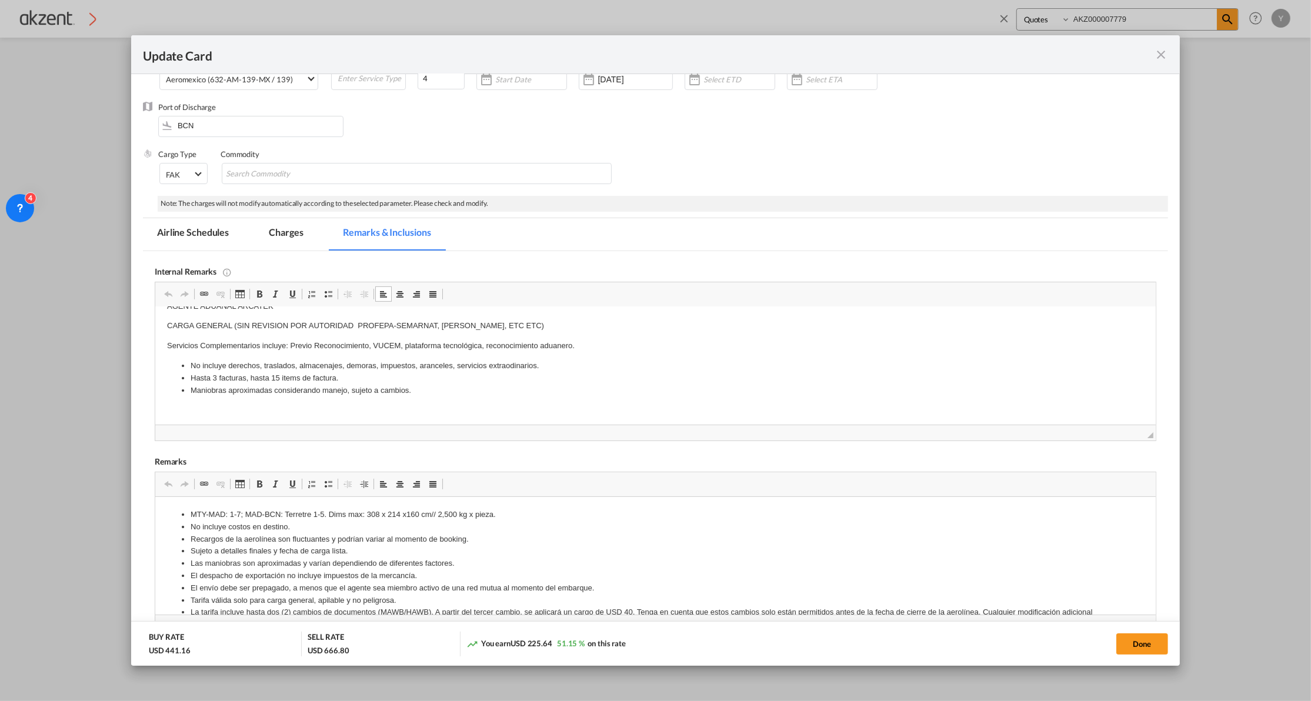
scroll to position [252, 0]
click at [288, 232] on md-tab-item "Charges" at bounding box center [286, 234] width 62 height 32
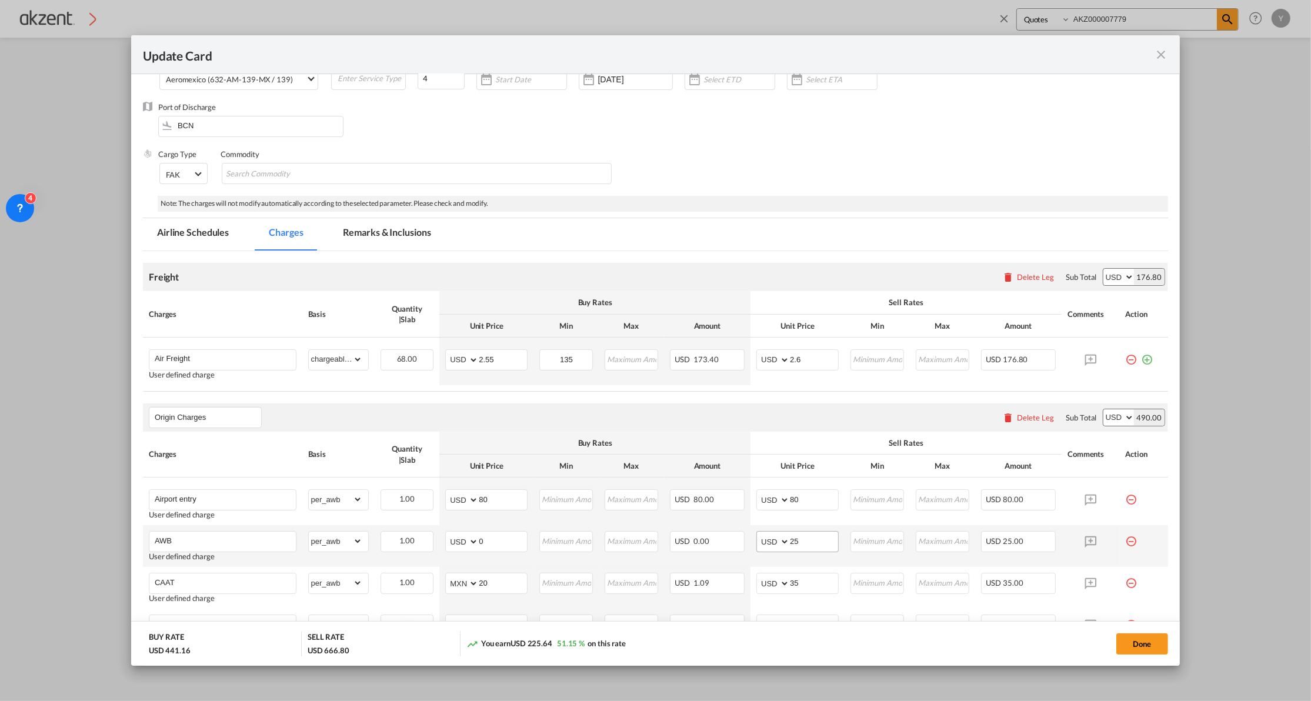
scroll to position [156, 0]
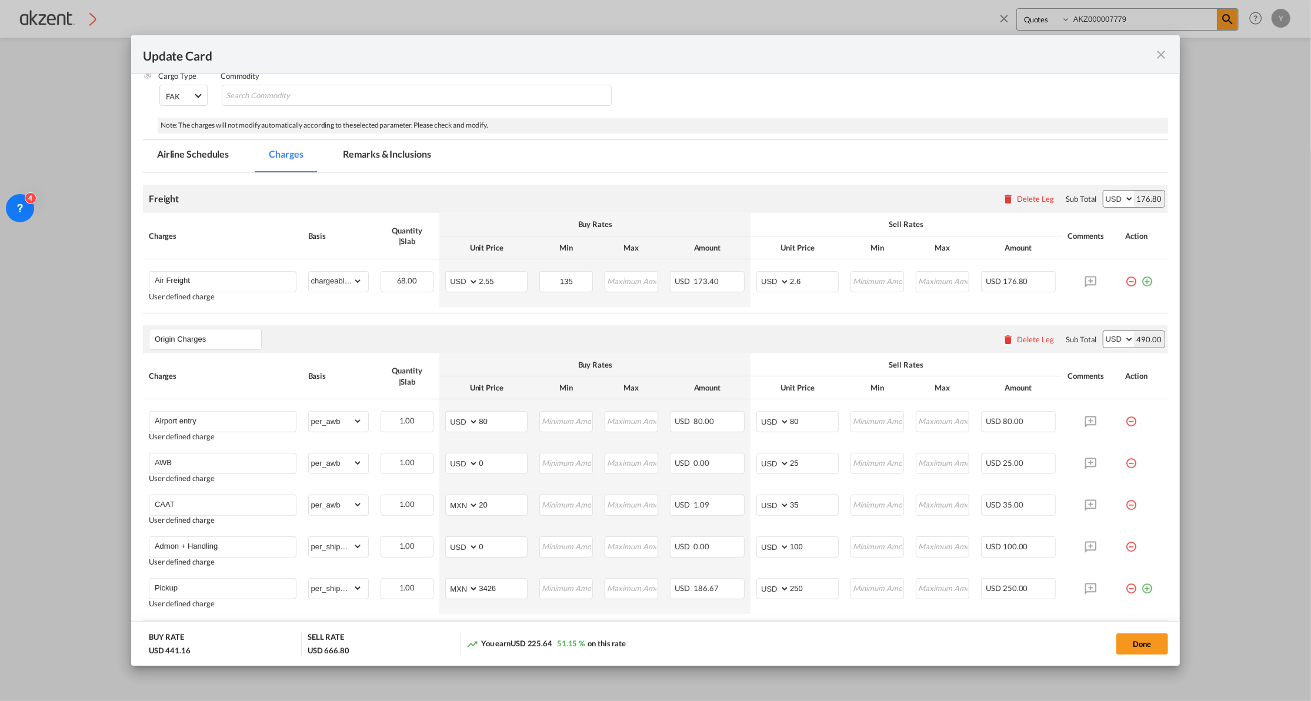
click at [382, 146] on md-tab-item "Remarks & Inclusions" at bounding box center [387, 156] width 116 height 32
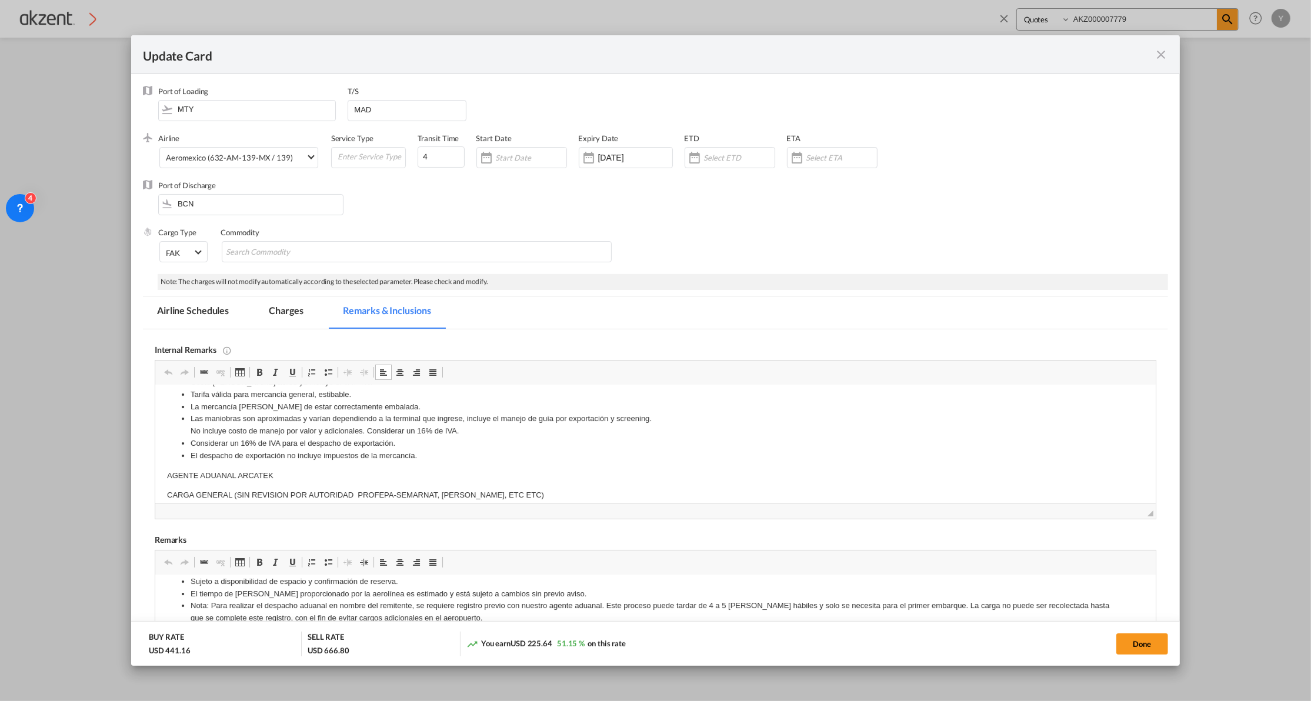
scroll to position [235, 0]
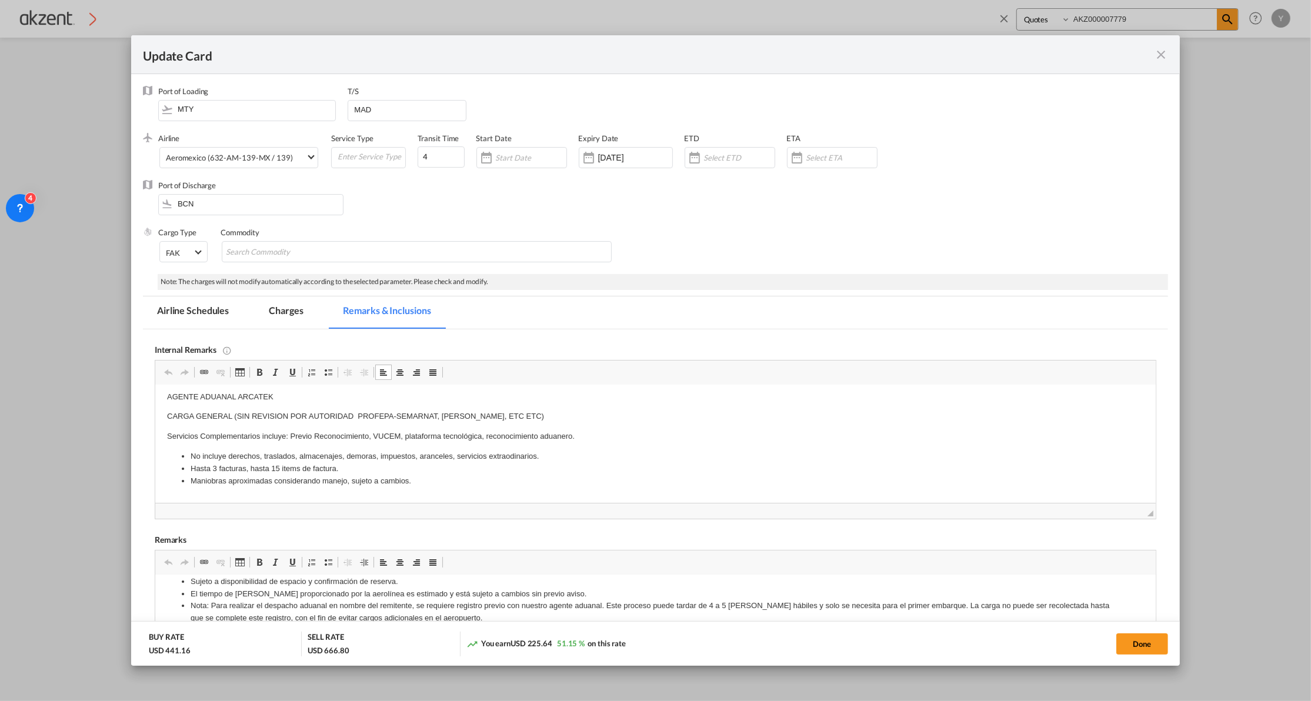
click at [306, 314] on md-tab-item "Charges" at bounding box center [286, 312] width 62 height 32
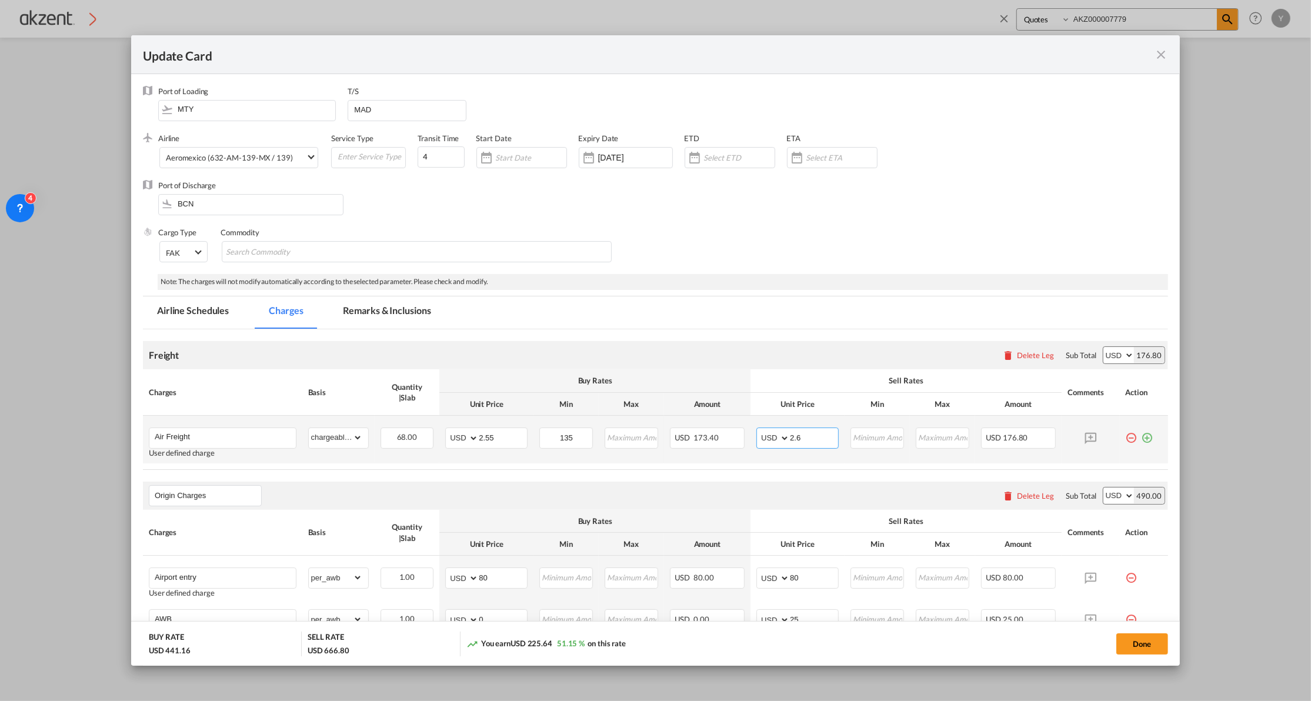
click at [802, 436] on input "2.6" at bounding box center [814, 437] width 48 height 18
click at [802, 440] on input "2.6" at bounding box center [814, 437] width 48 height 18
type input "2.70"
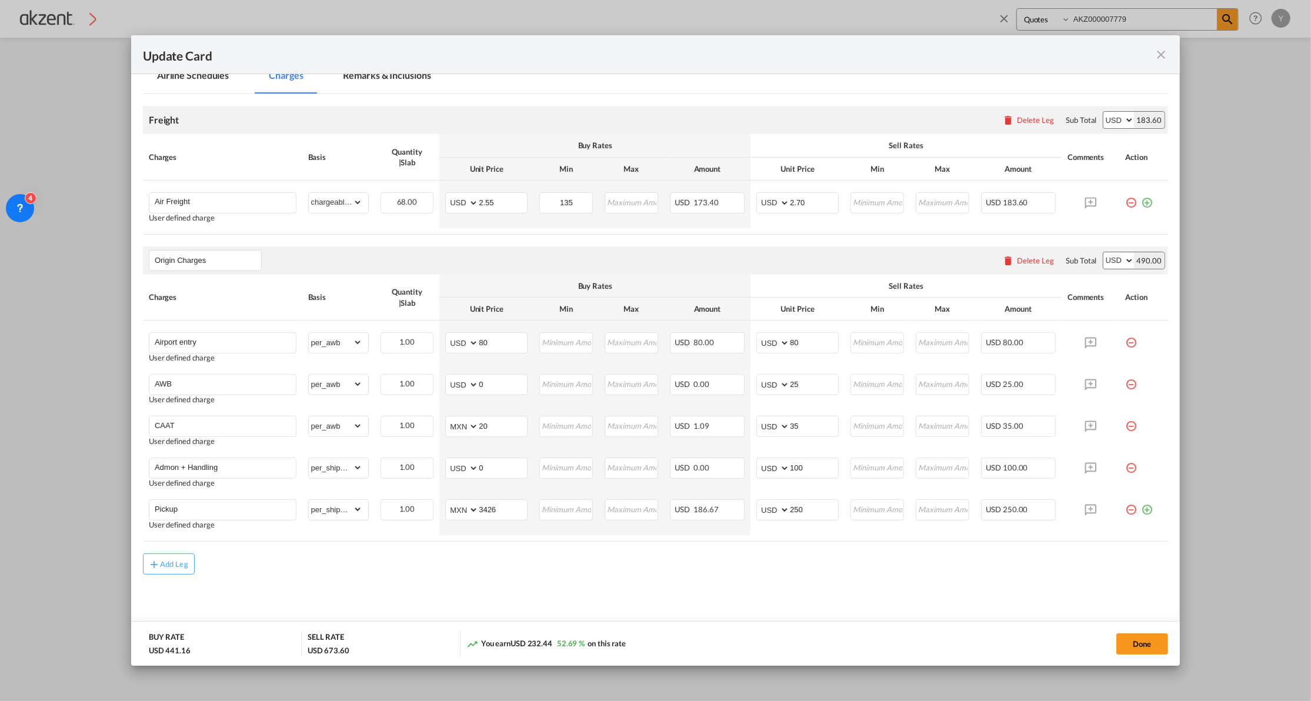
click at [717, 574] on div "Add Leg" at bounding box center [655, 563] width 1025 height 21
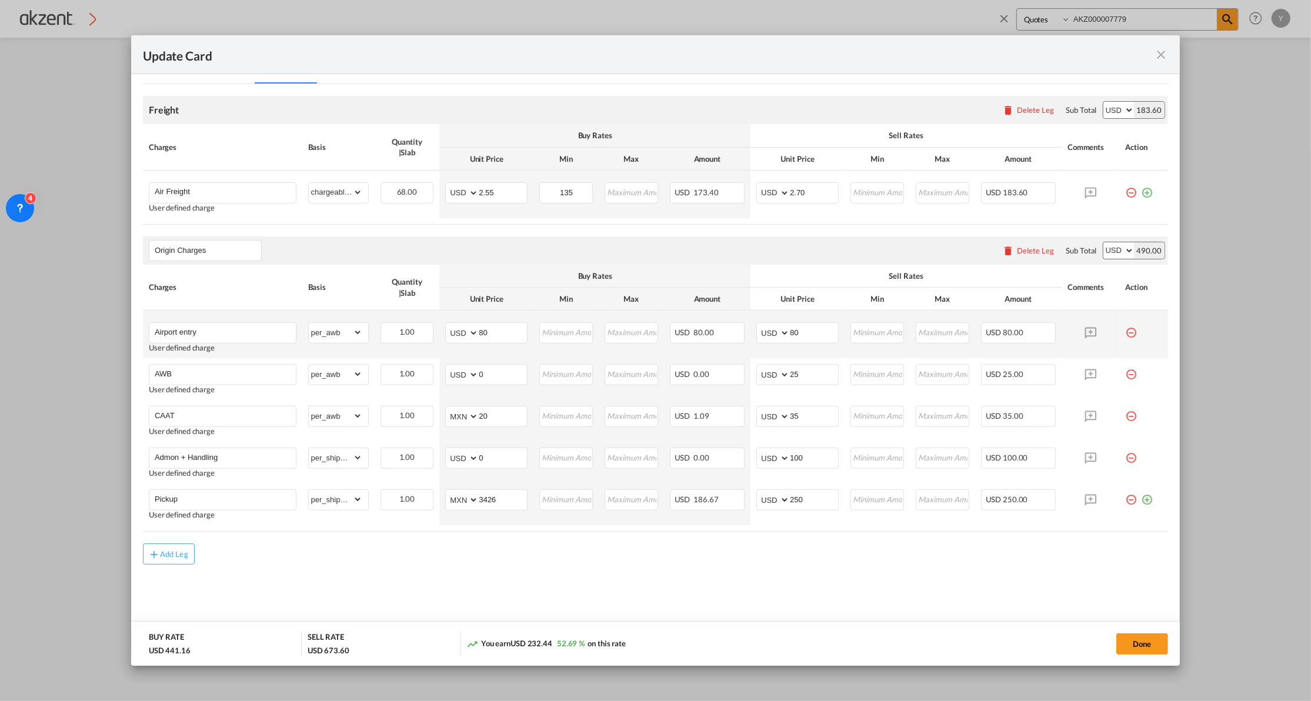
scroll to position [0, 0]
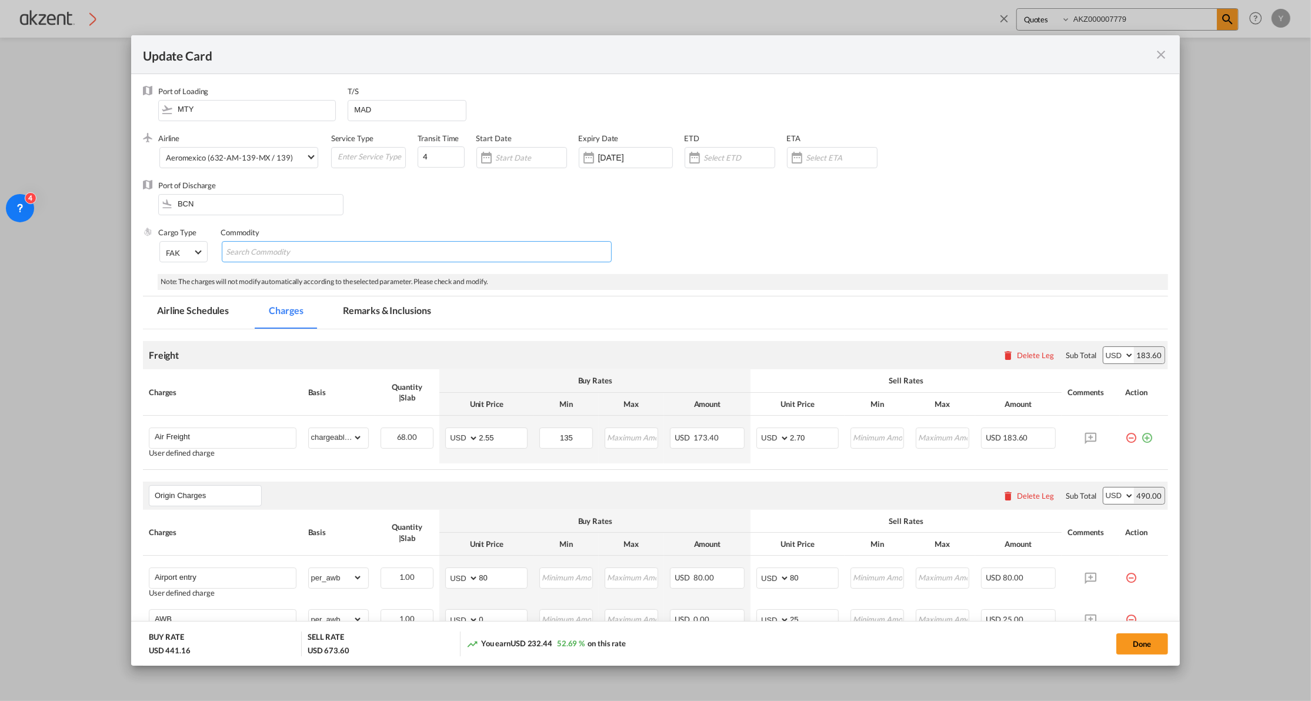
click at [287, 247] on input "Search Commodity" at bounding box center [280, 252] width 108 height 19
type input "General cargo"
click at [341, 212] on div "Port of Discharge BCN" at bounding box center [256, 203] width 197 height 47
click at [704, 196] on div "Port of Discharge BCN" at bounding box center [655, 203] width 1025 height 47
click at [821, 178] on div "ETA" at bounding box center [838, 156] width 102 height 47
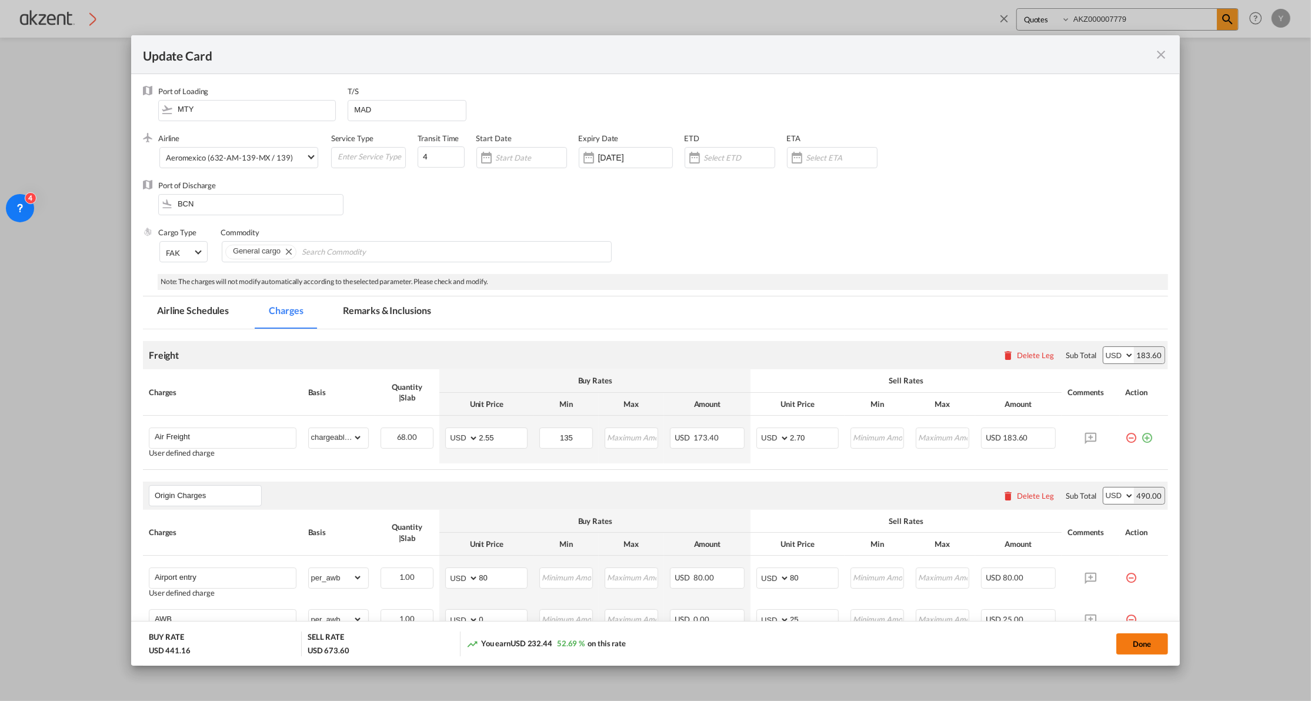
click at [1146, 645] on button "Done" at bounding box center [1142, 643] width 52 height 21
type input "2.7"
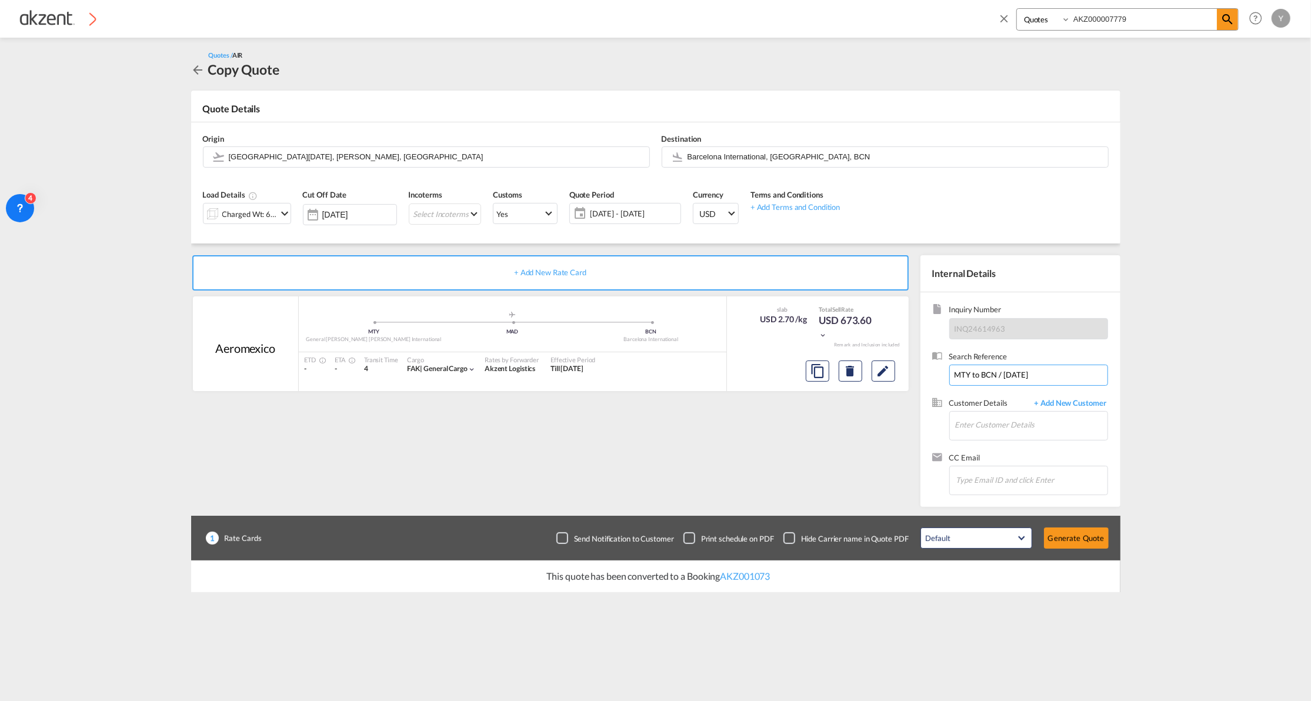
click at [1057, 373] on input "MTY to BCN / 2 Oct 2025" at bounding box center [1028, 375] width 159 height 21
drag, startPoint x: 1057, startPoint y: 373, endPoint x: 932, endPoint y: 373, distance: 125.2
click at [932, 373] on div "Search Reference MTY to BCN / 2 Oct 2025" at bounding box center [1020, 374] width 176 height 46
click at [971, 372] on input "MTY to BCN / 2 Oct 2025" at bounding box center [1028, 375] width 159 height 21
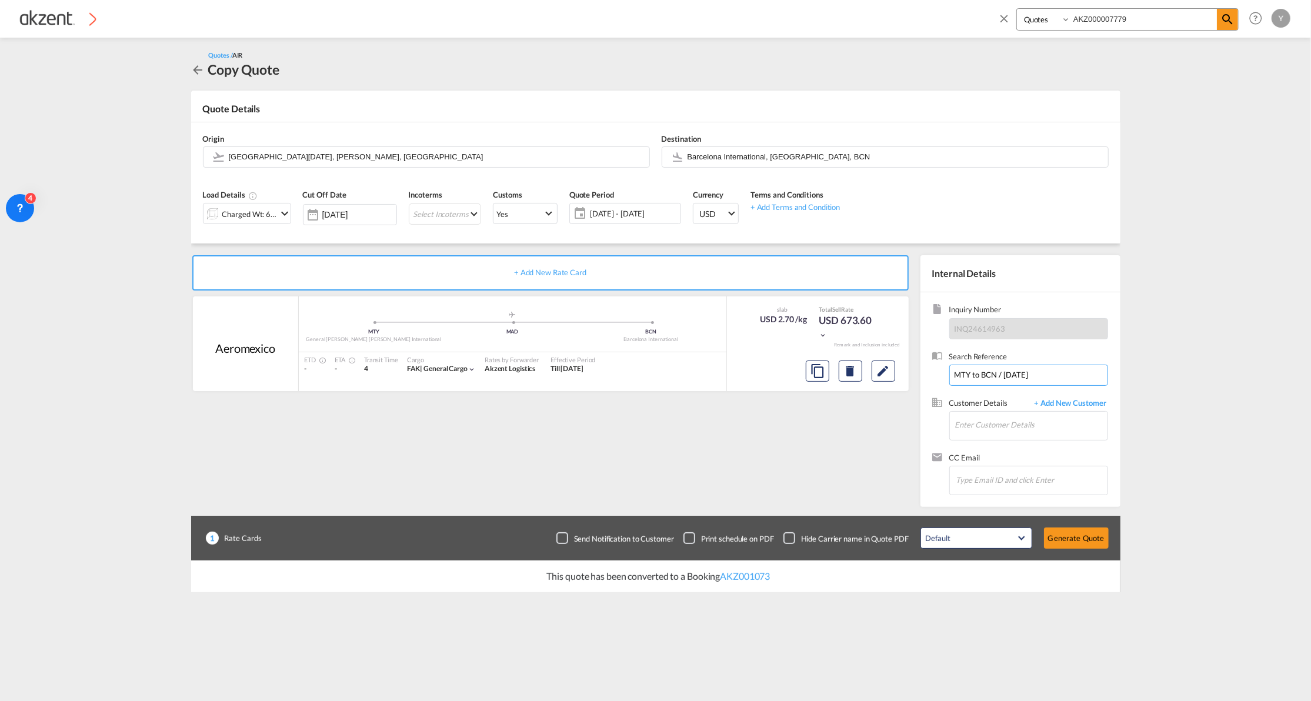
click at [971, 372] on input "MTY to BCN / 2 Oct 2025" at bounding box center [1028, 375] width 159 height 21
paste input "YR25-204"
type input "YR25-204"
click at [821, 479] on div "+ Add New Rate Card Aeromexico added by you .a{fill:#aaa8ad;} .a{fill:#aaa8ad;}…" at bounding box center [552, 378] width 723 height 246
click at [1028, 426] on input "Enter Customer Details" at bounding box center [1031, 425] width 152 height 26
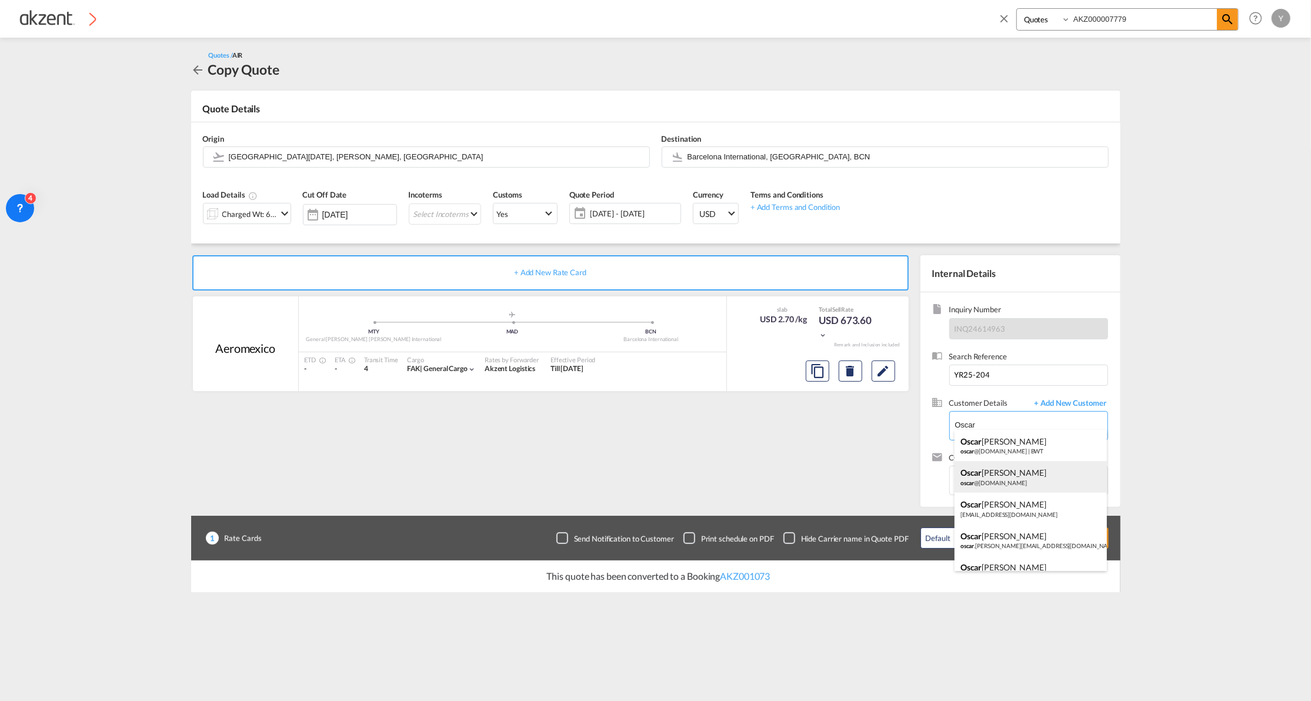
click at [1011, 474] on div "Oscar Quevedo oscar @movilpaq.es" at bounding box center [1030, 477] width 152 height 32
type input "Movilpaq, S.L., Oscar Quevedo, oscar@movilpaq.es"
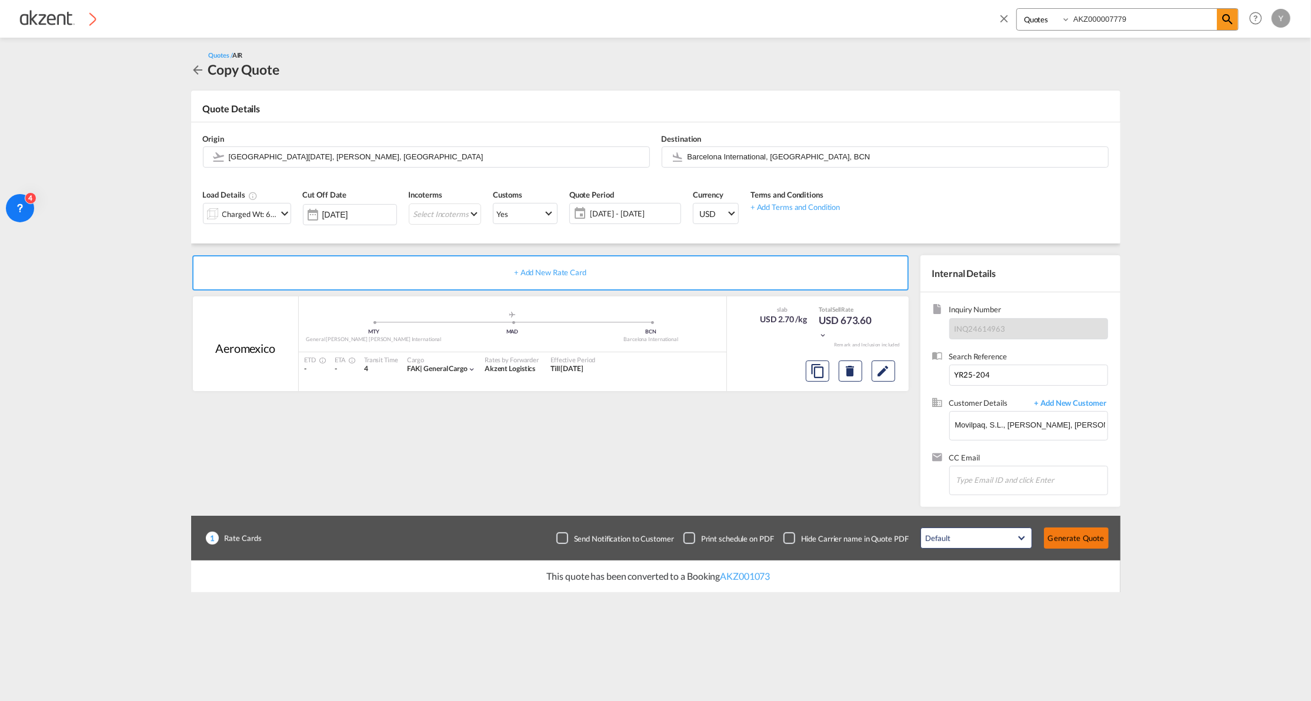
click at [1087, 540] on button "Generate Quote" at bounding box center [1076, 537] width 65 height 21
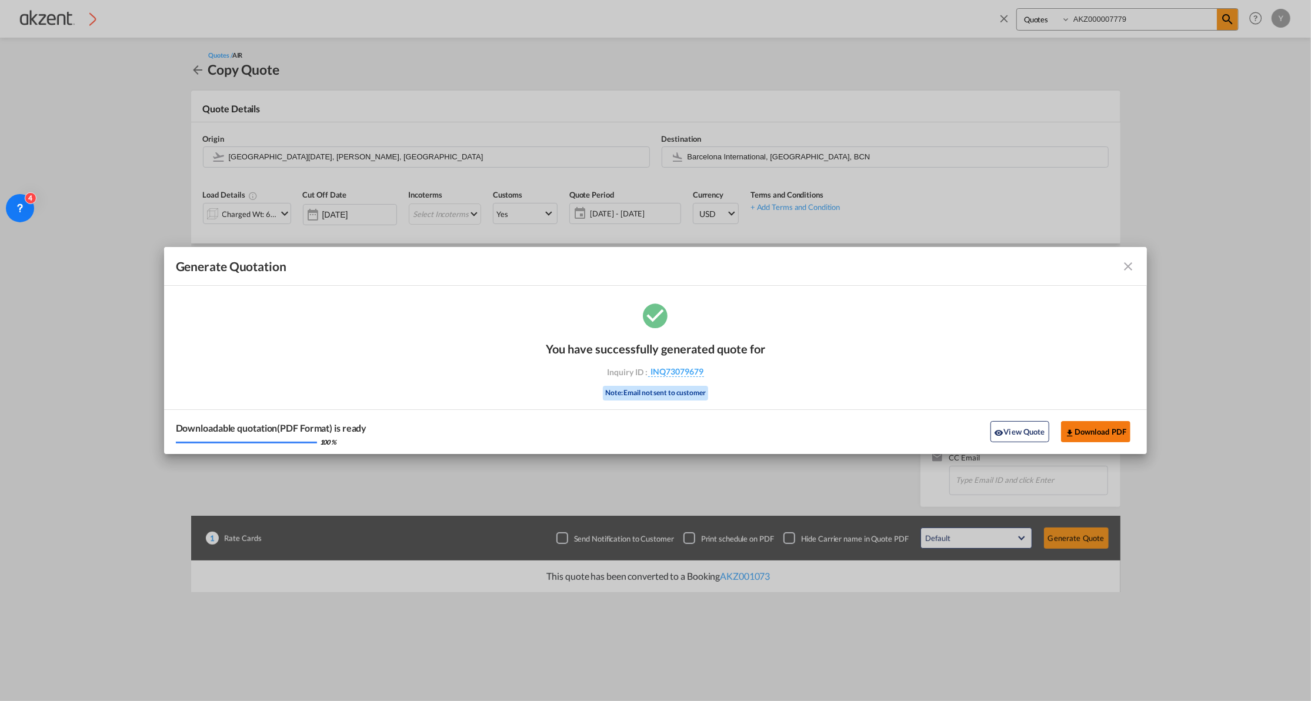
click at [1111, 427] on button "Download PDF" at bounding box center [1096, 431] width 70 height 21
click at [1129, 271] on md-icon "icon-close fg-AAA8AD cursor m-0" at bounding box center [1128, 266] width 14 height 14
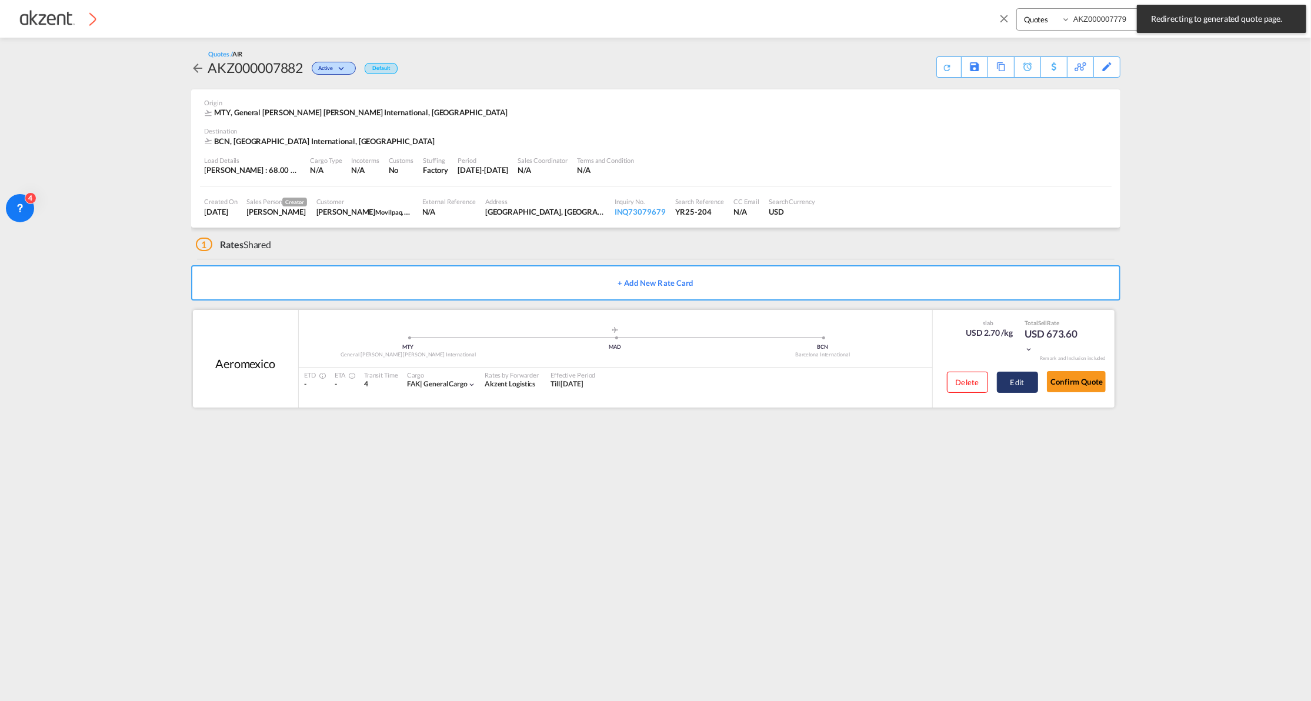
click at [1013, 388] on button "Edit" at bounding box center [1017, 382] width 41 height 21
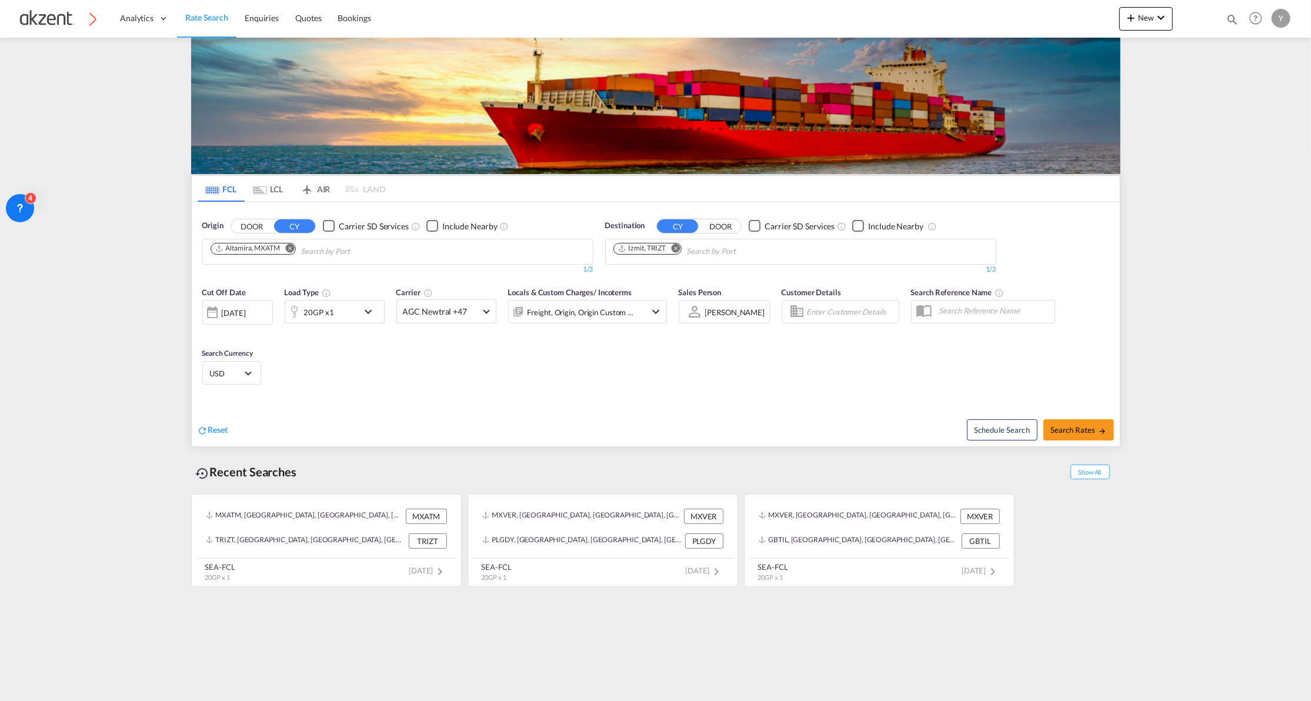
click at [1226, 15] on md-icon "icon-magnify" at bounding box center [1231, 19] width 13 height 13
click at [1057, 21] on select "Bookings Quotes Enquiries" at bounding box center [1045, 19] width 56 height 21
select select "Quotes"
click at [1017, 9] on select "Bookings Quotes Enquiries" at bounding box center [1045, 19] width 56 height 21
click at [1104, 26] on input at bounding box center [1143, 19] width 146 height 21
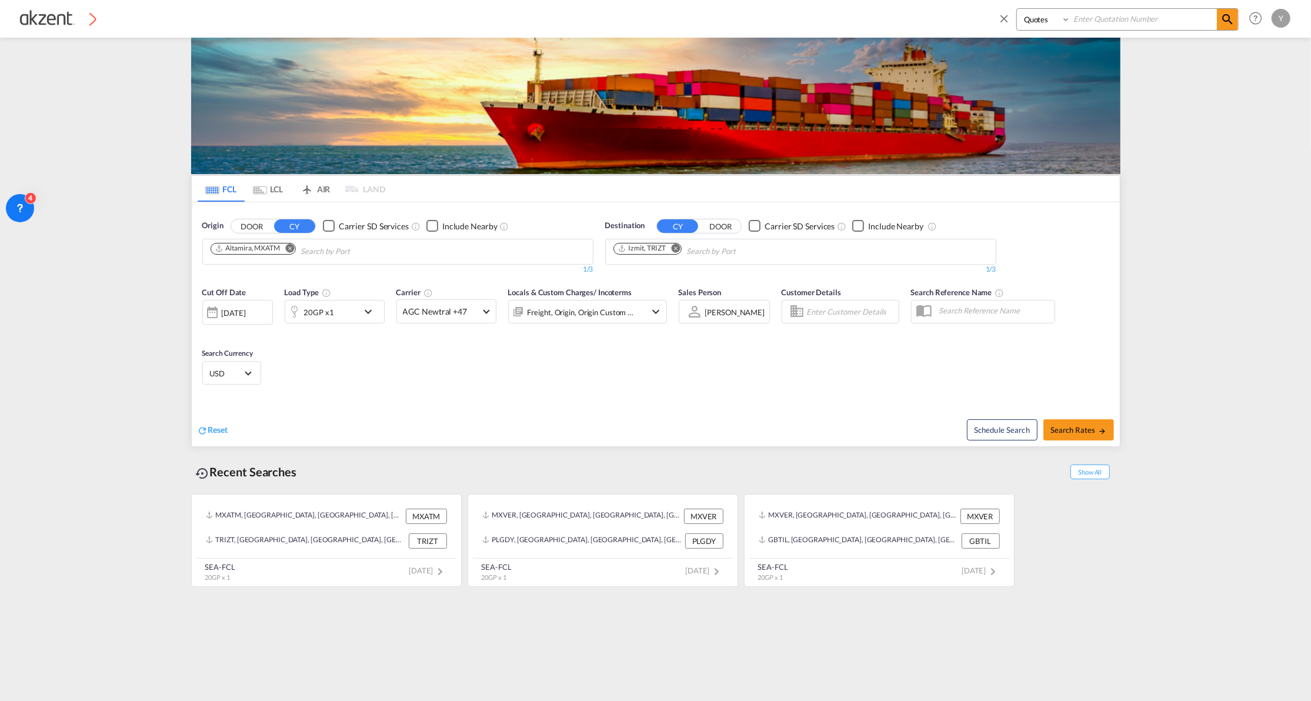
paste input "AKZ000007779"
type input "AKZ000007779"
click at [1228, 20] on md-icon "icon-magnify" at bounding box center [1227, 19] width 14 height 14
